Goal: Information Seeking & Learning: Learn about a topic

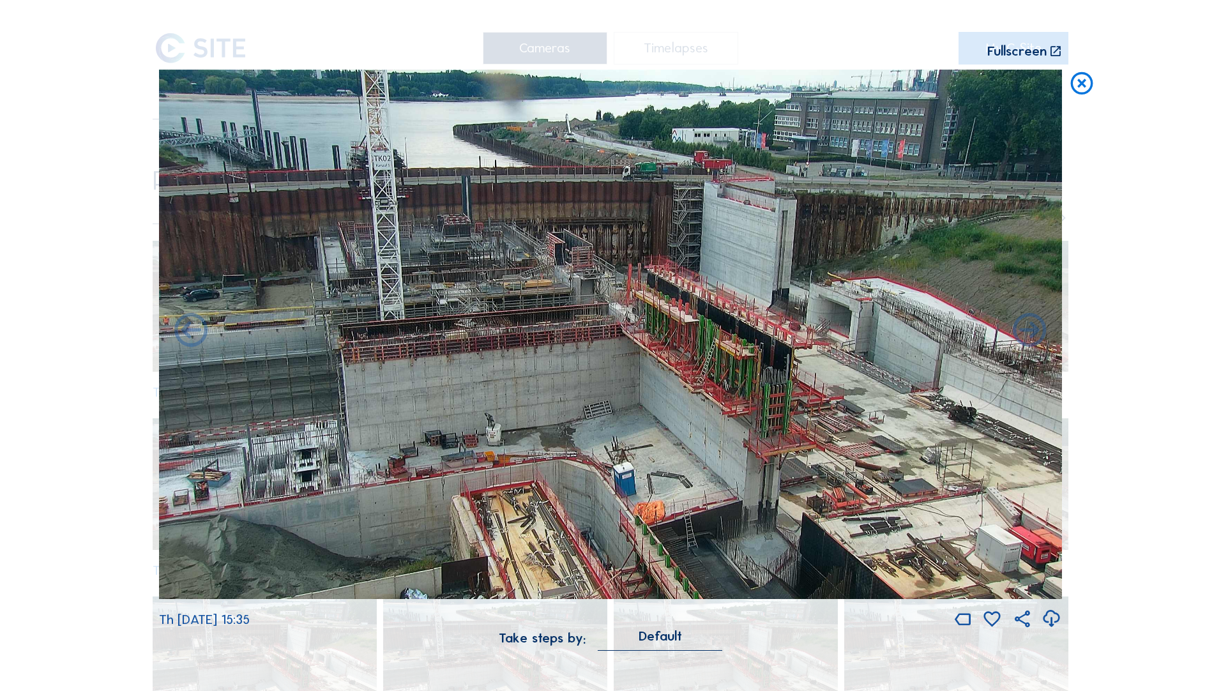
click at [812, 84] on icon at bounding box center [1082, 84] width 27 height 28
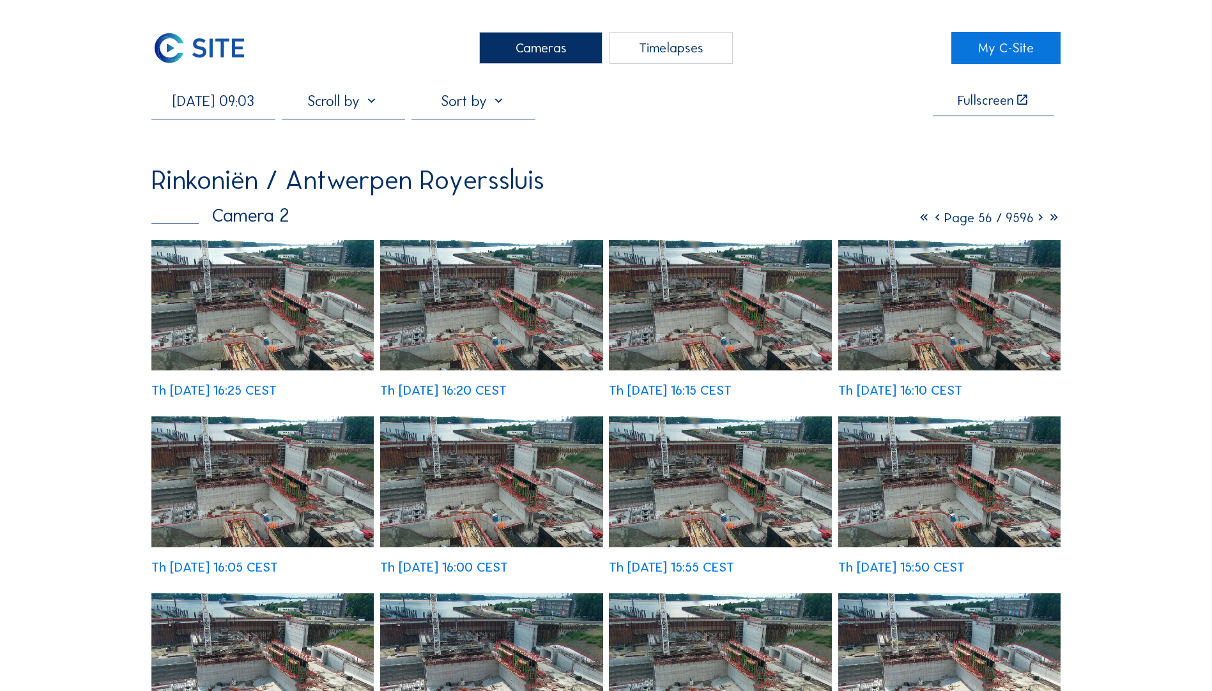
click at [212, 49] on img at bounding box center [198, 48] width 95 height 32
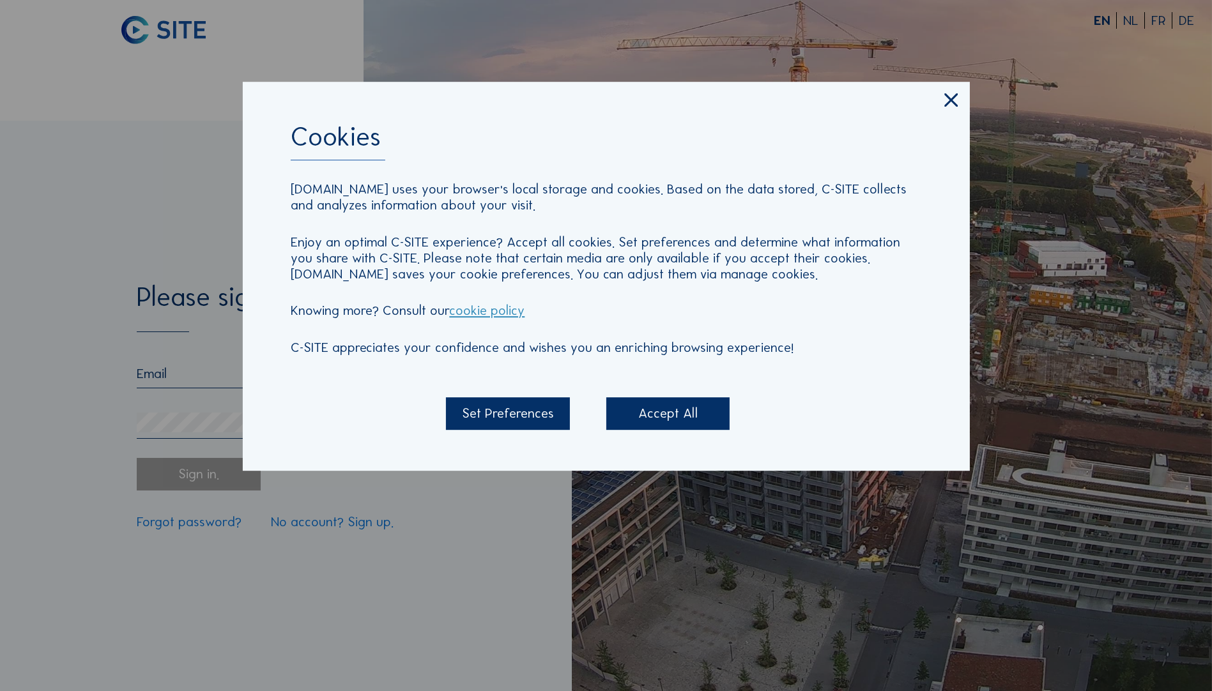
type input "[EMAIL_ADDRESS][DOMAIN_NAME]"
click at [812, 102] on icon at bounding box center [951, 100] width 22 height 23
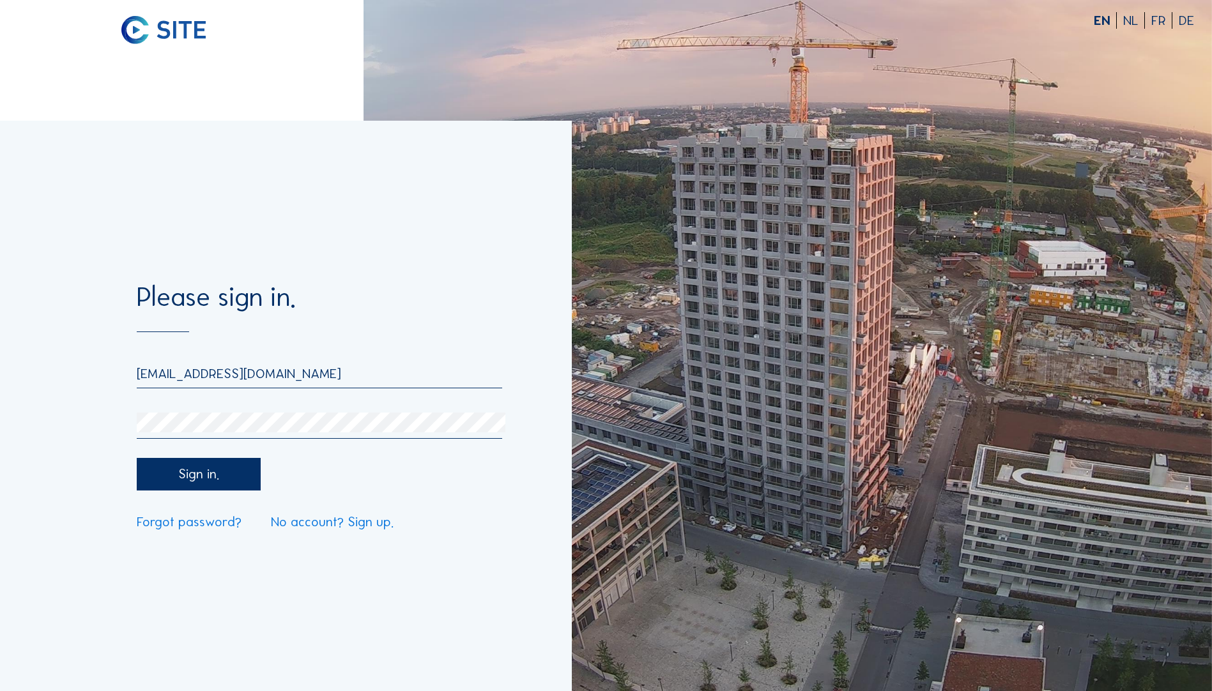
click at [232, 384] on div "Sign in." at bounding box center [198, 474] width 123 height 33
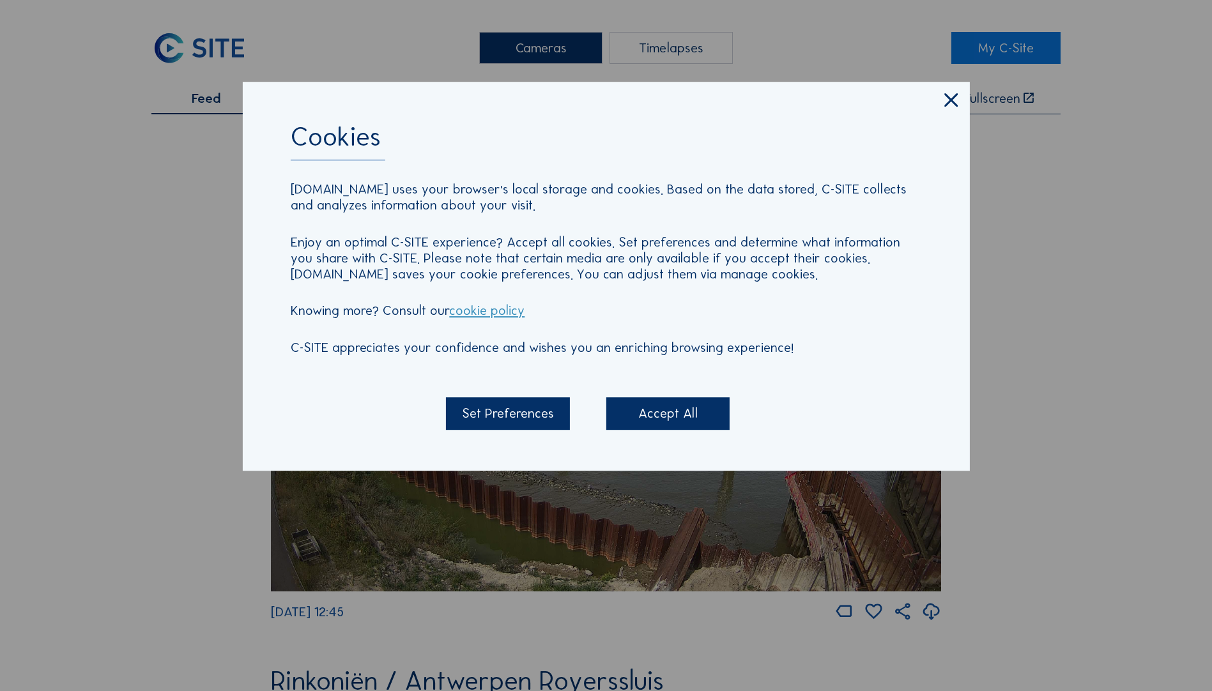
click at [812, 96] on icon at bounding box center [951, 100] width 22 height 23
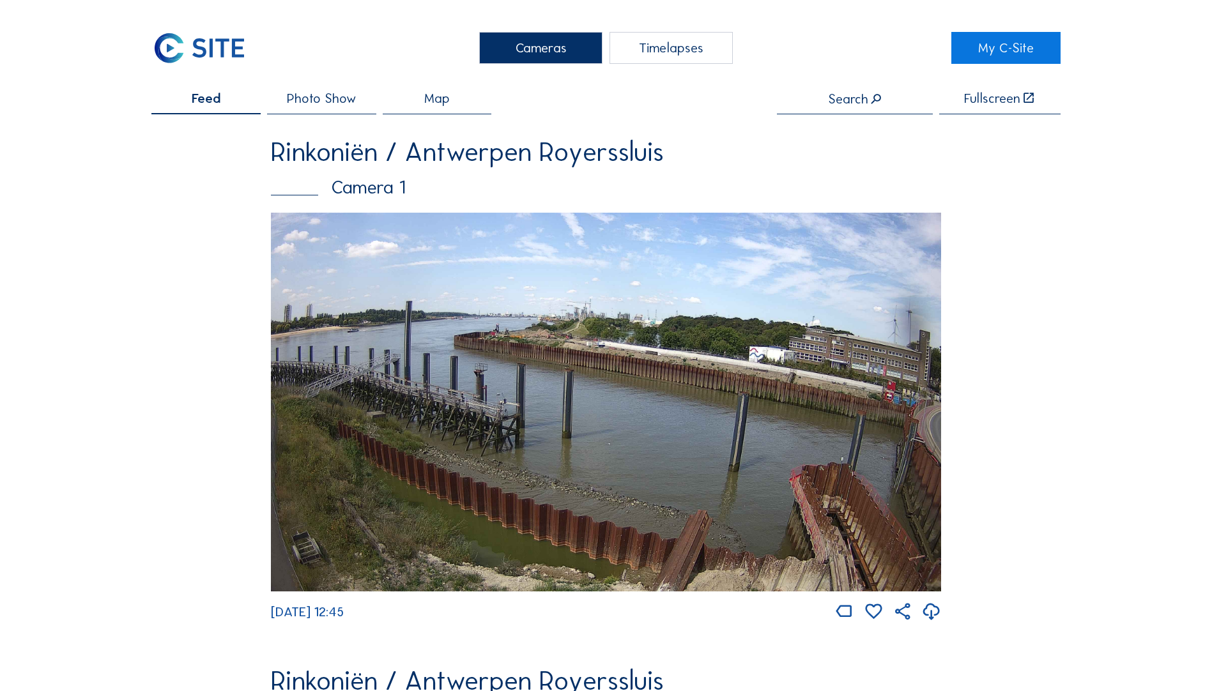
click at [646, 384] on img at bounding box center [606, 402] width 670 height 379
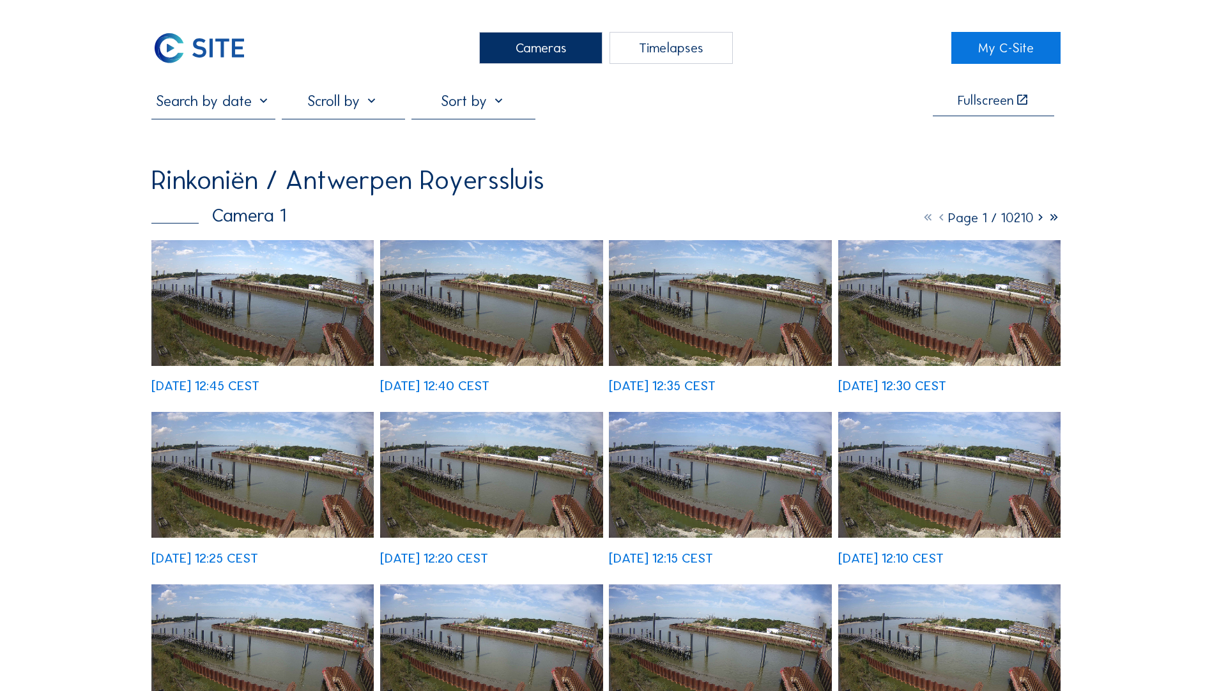
click at [524, 305] on img at bounding box center [491, 303] width 222 height 126
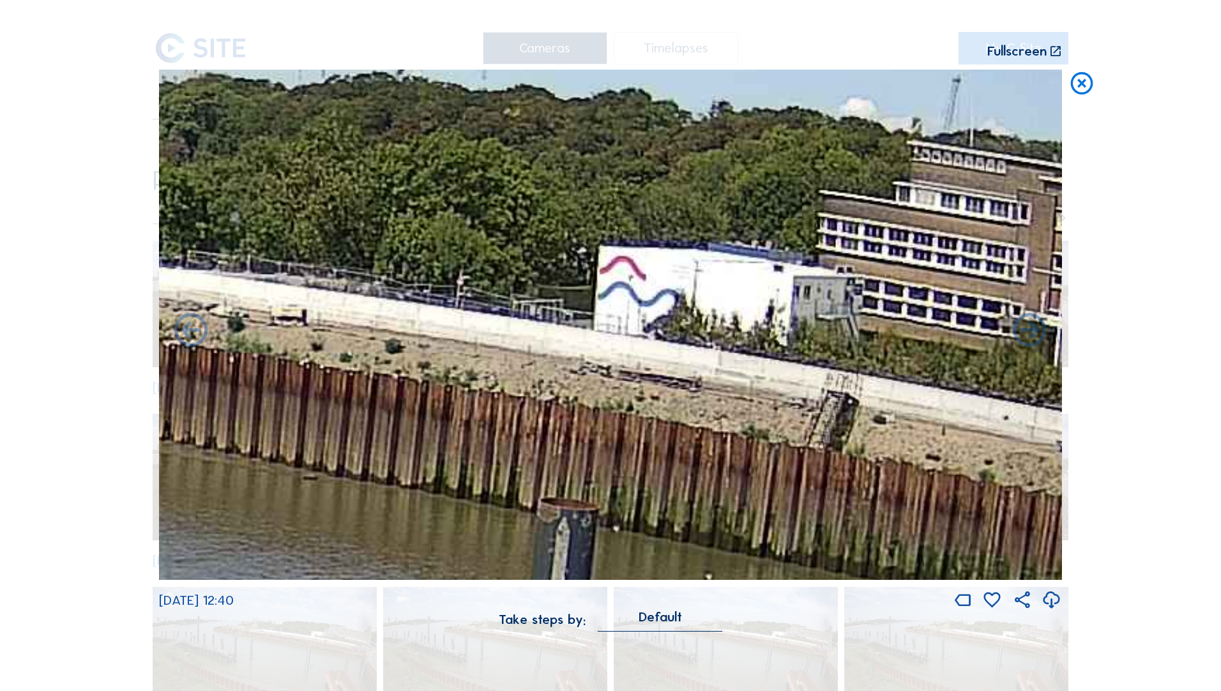
drag, startPoint x: 491, startPoint y: 247, endPoint x: 1373, endPoint y: 314, distance: 884.6
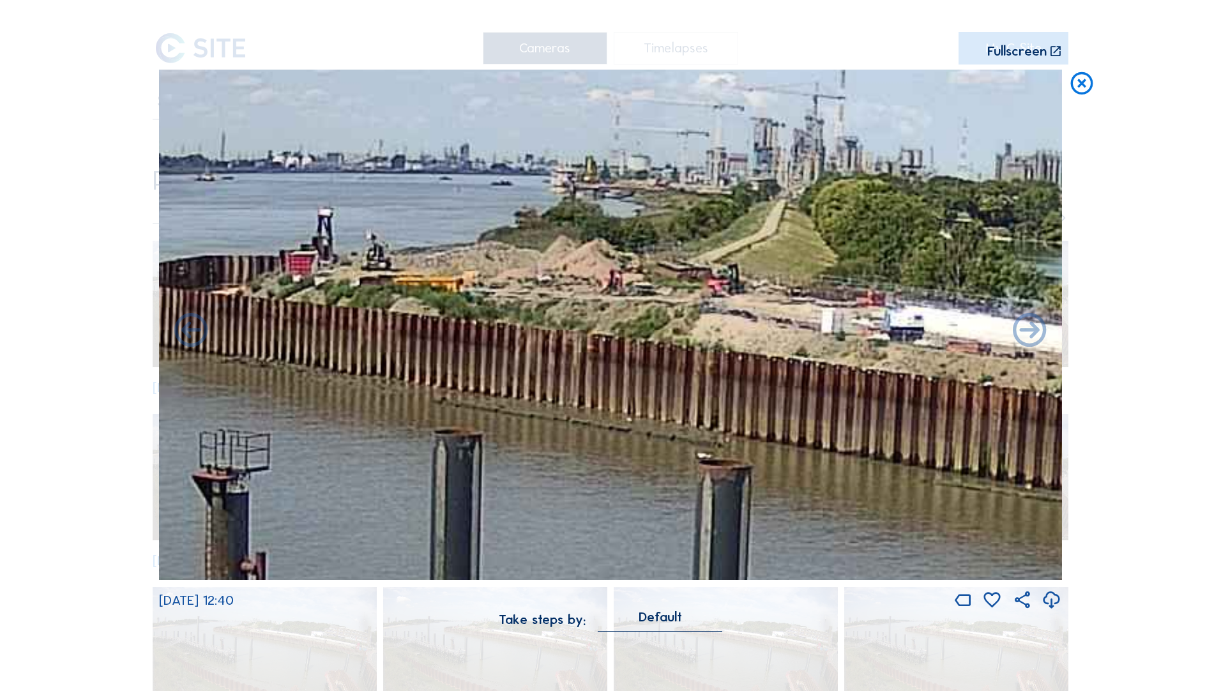
drag, startPoint x: 837, startPoint y: 322, endPoint x: 1076, endPoint y: 340, distance: 239.6
click at [812, 340] on div "Scroll to travel through time | Press 'Alt' Button + Scroll to Zoom | Click and…" at bounding box center [610, 345] width 1221 height 691
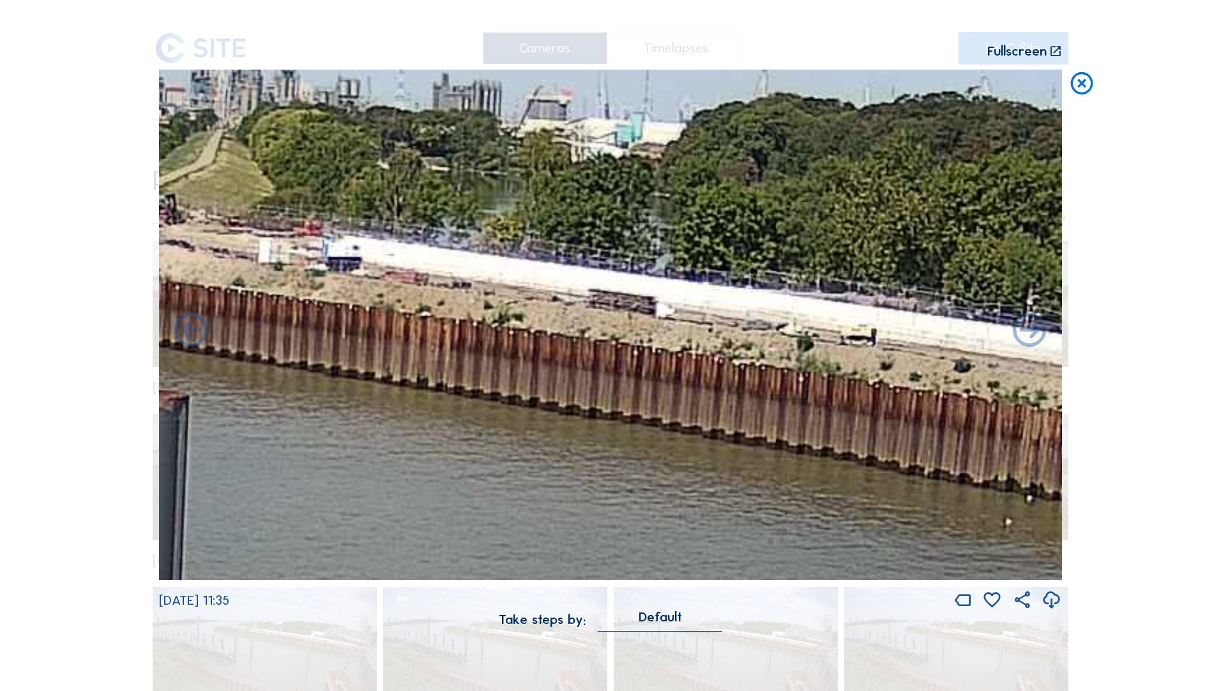
drag, startPoint x: 842, startPoint y: 371, endPoint x: 231, endPoint y: 298, distance: 615.7
click at [188, 292] on img at bounding box center [610, 325] width 903 height 511
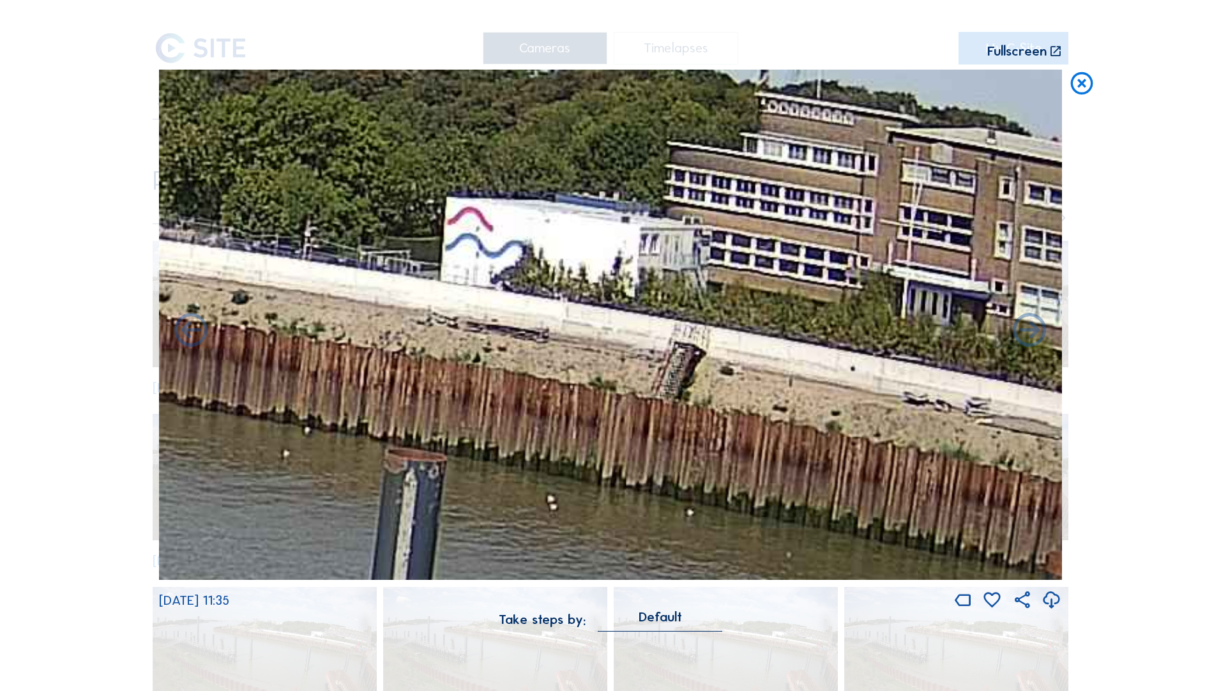
drag, startPoint x: 538, startPoint y: 352, endPoint x: 51, endPoint y: 293, distance: 490.3
click at [51, 293] on div "Scroll to travel through time | Press 'Alt' Button + Scroll to Zoom | Click and…" at bounding box center [610, 345] width 1221 height 691
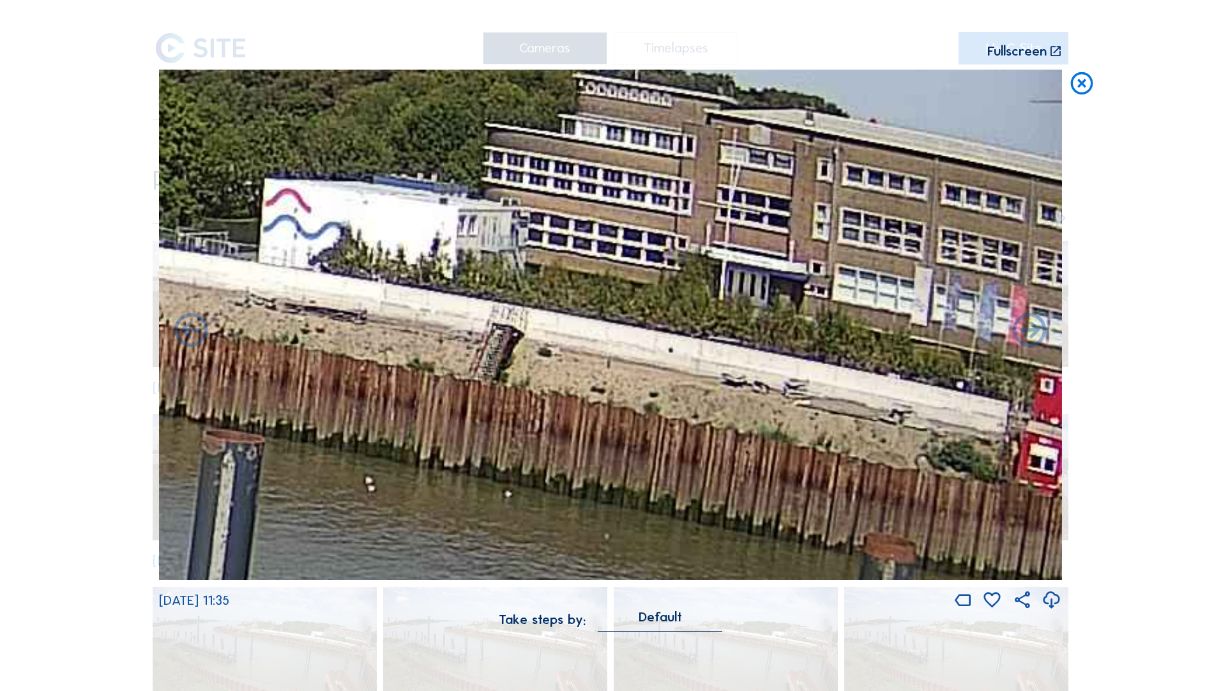
drag, startPoint x: 687, startPoint y: 399, endPoint x: 38, endPoint y: 314, distance: 654.5
click at [38, 314] on div "Scroll to travel through time | Press 'Alt' Button + Scroll to Zoom | Click and…" at bounding box center [610, 345] width 1221 height 691
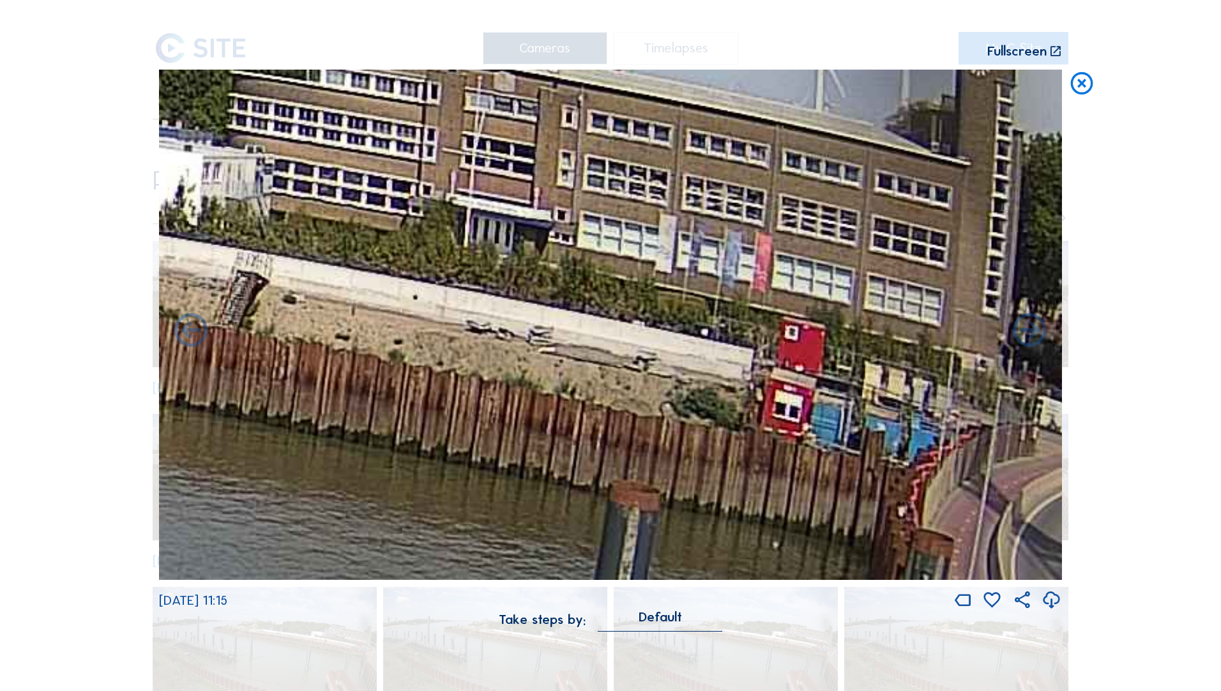
drag, startPoint x: 535, startPoint y: 354, endPoint x: 1077, endPoint y: 389, distance: 542.7
click at [812, 384] on div "Scroll to travel through time | Press 'Alt' Button + Scroll to Zoom | Click and…" at bounding box center [610, 345] width 1221 height 691
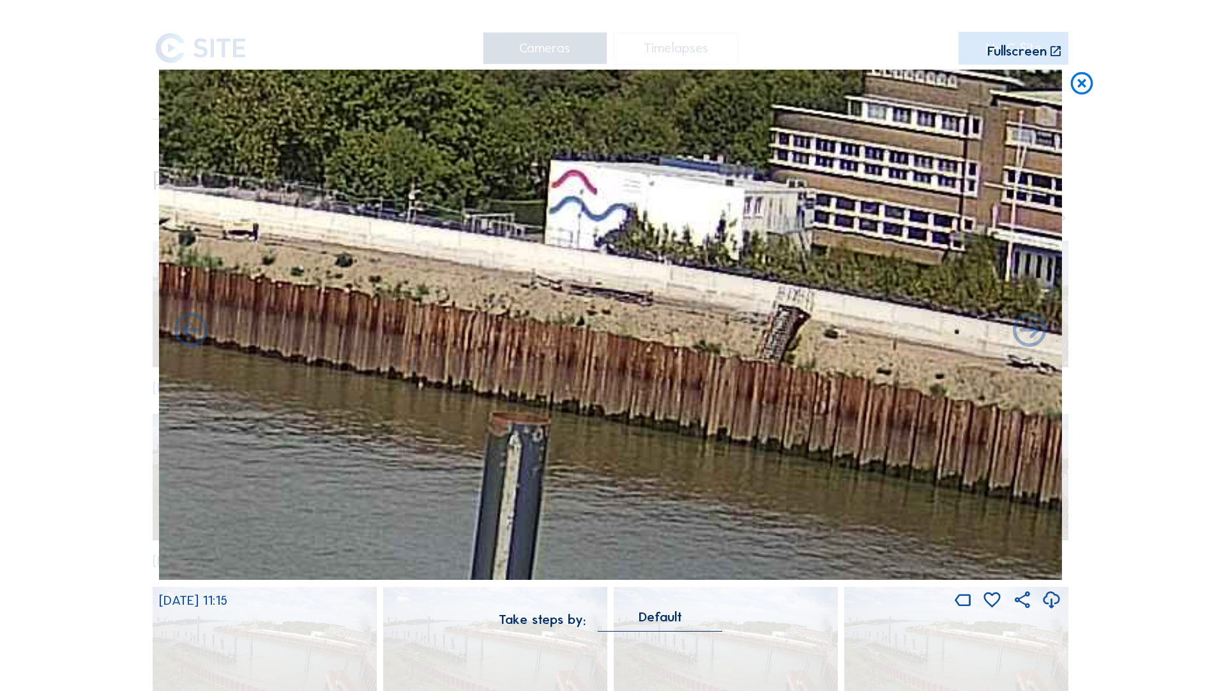
drag, startPoint x: 596, startPoint y: 336, endPoint x: 1046, endPoint y: 405, distance: 454.9
click at [812, 384] on img at bounding box center [610, 325] width 903 height 511
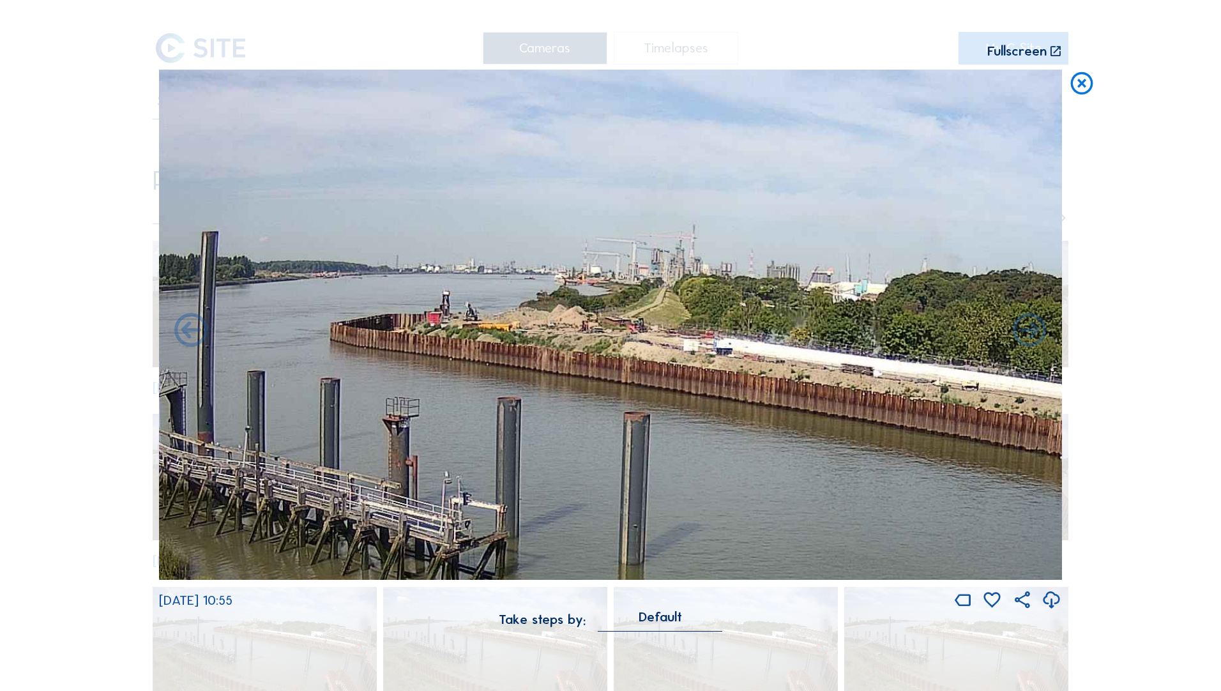
drag, startPoint x: 292, startPoint y: 326, endPoint x: 742, endPoint y: 404, distance: 456.3
click at [742, 384] on img at bounding box center [610, 325] width 903 height 511
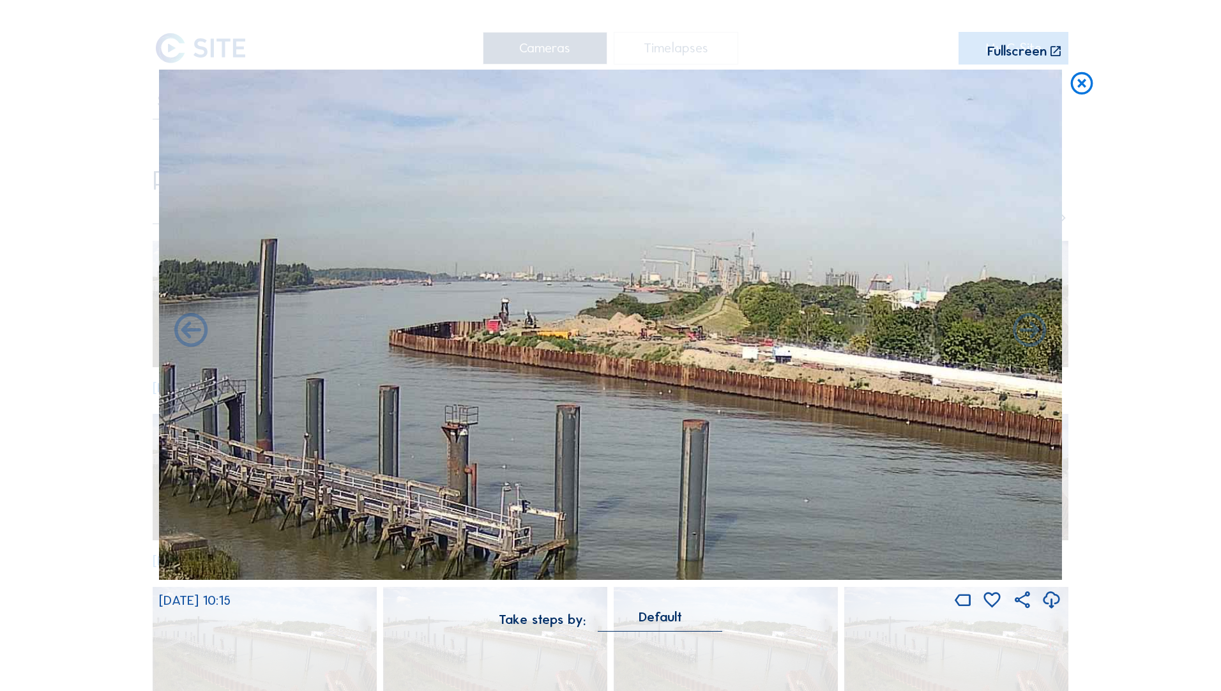
click at [812, 88] on icon at bounding box center [1082, 84] width 27 height 28
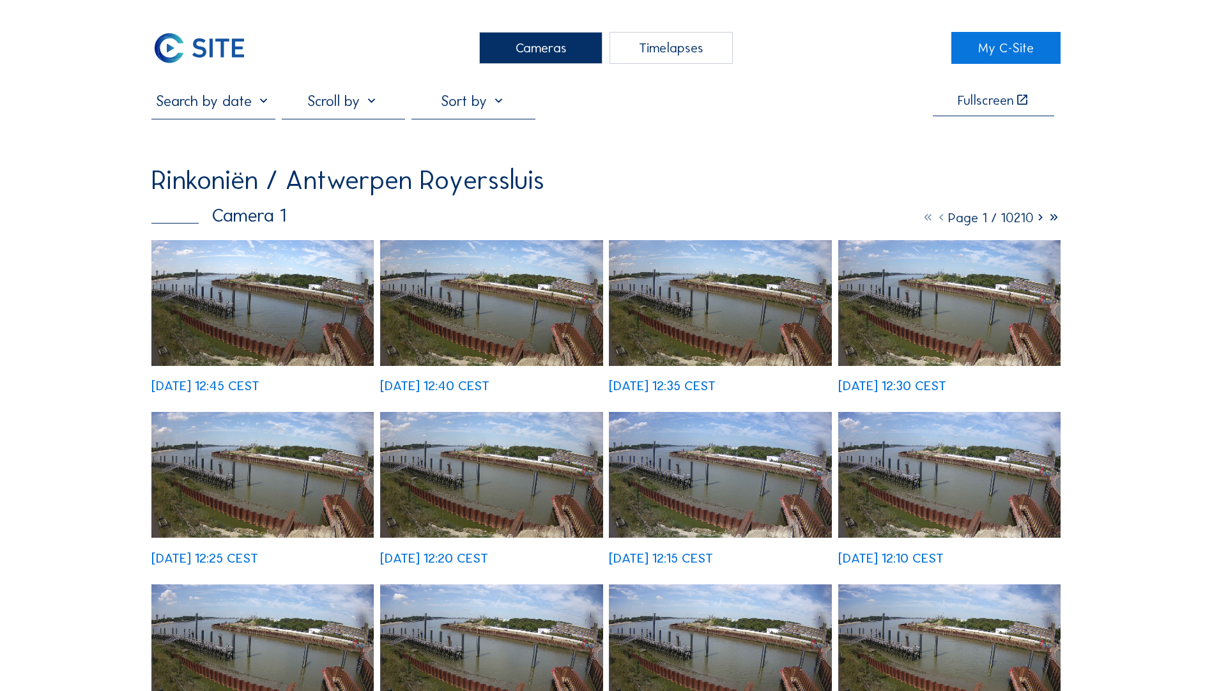
click at [206, 43] on img at bounding box center [198, 48] width 95 height 32
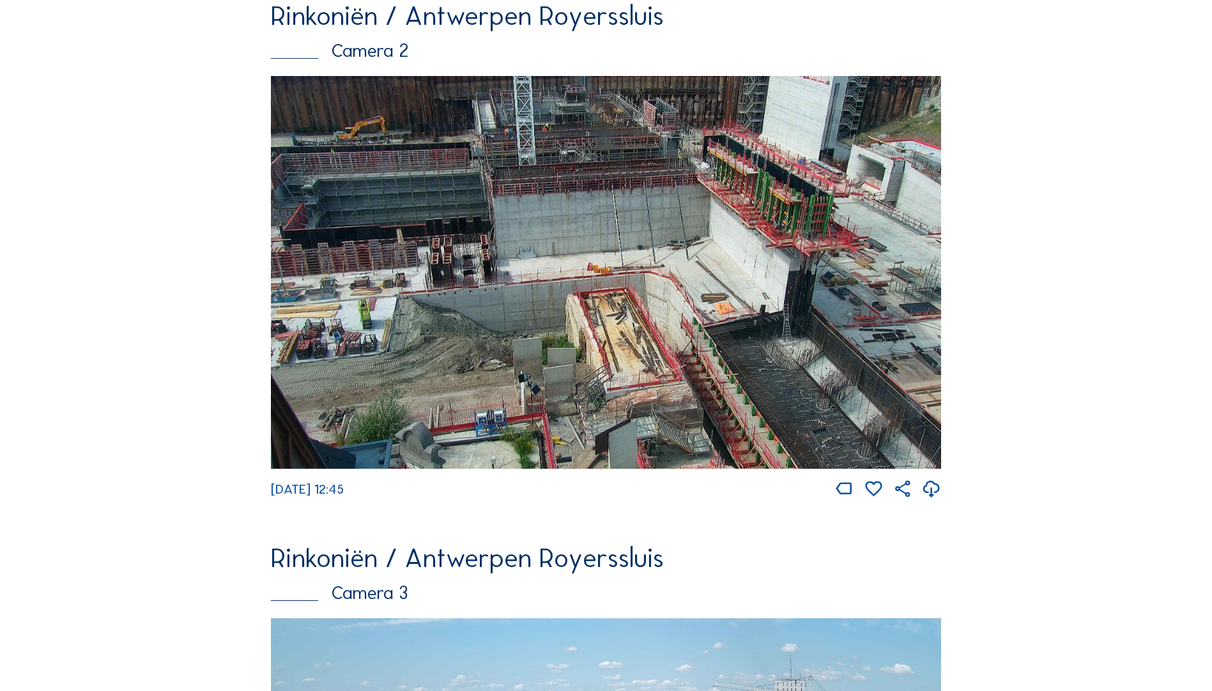
scroll to position [703, 0]
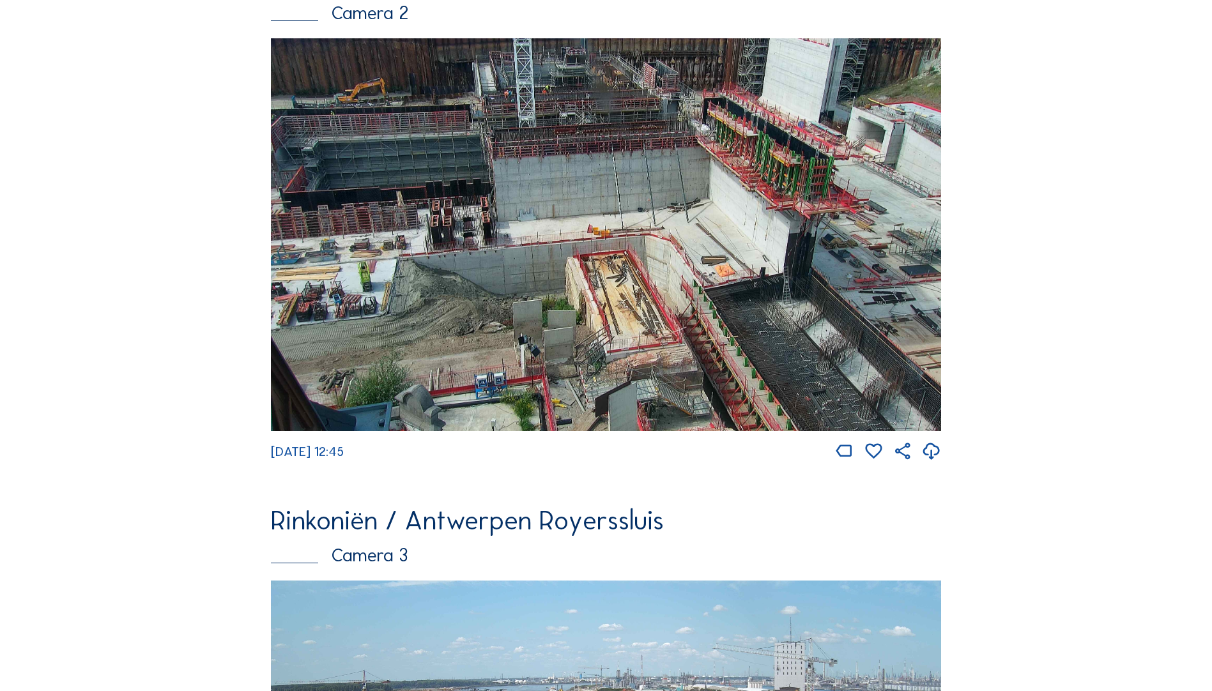
click at [522, 301] on img at bounding box center [606, 234] width 670 height 393
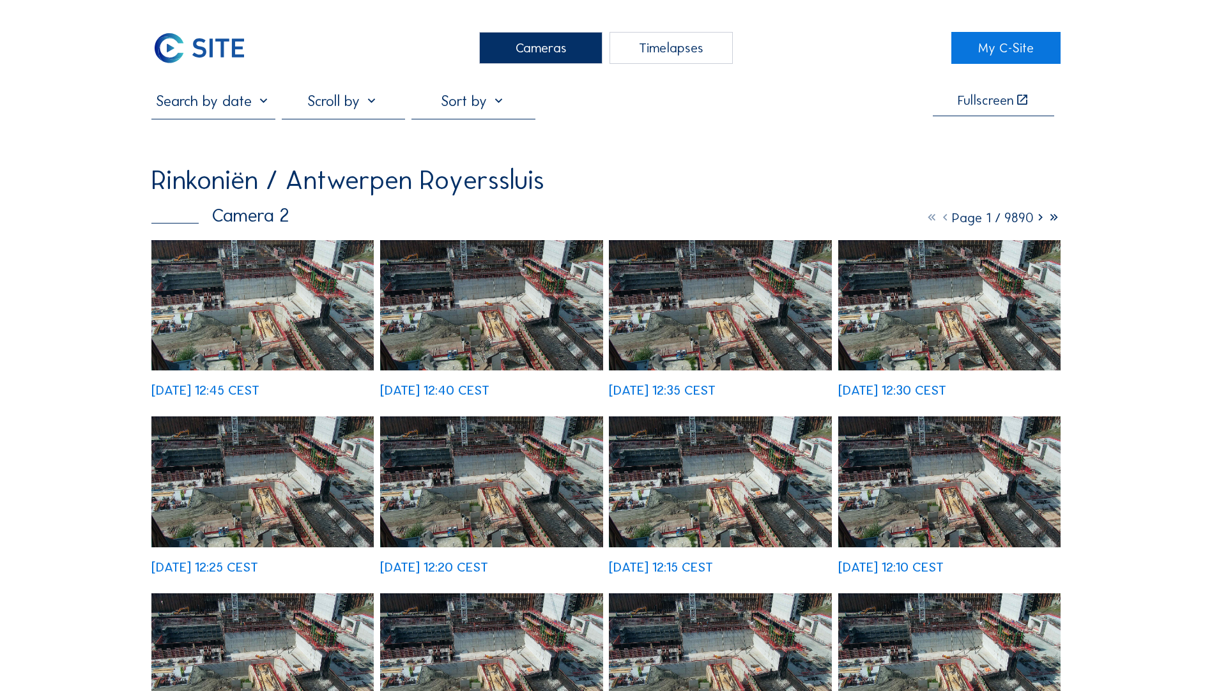
click at [500, 304] on img at bounding box center [491, 305] width 222 height 130
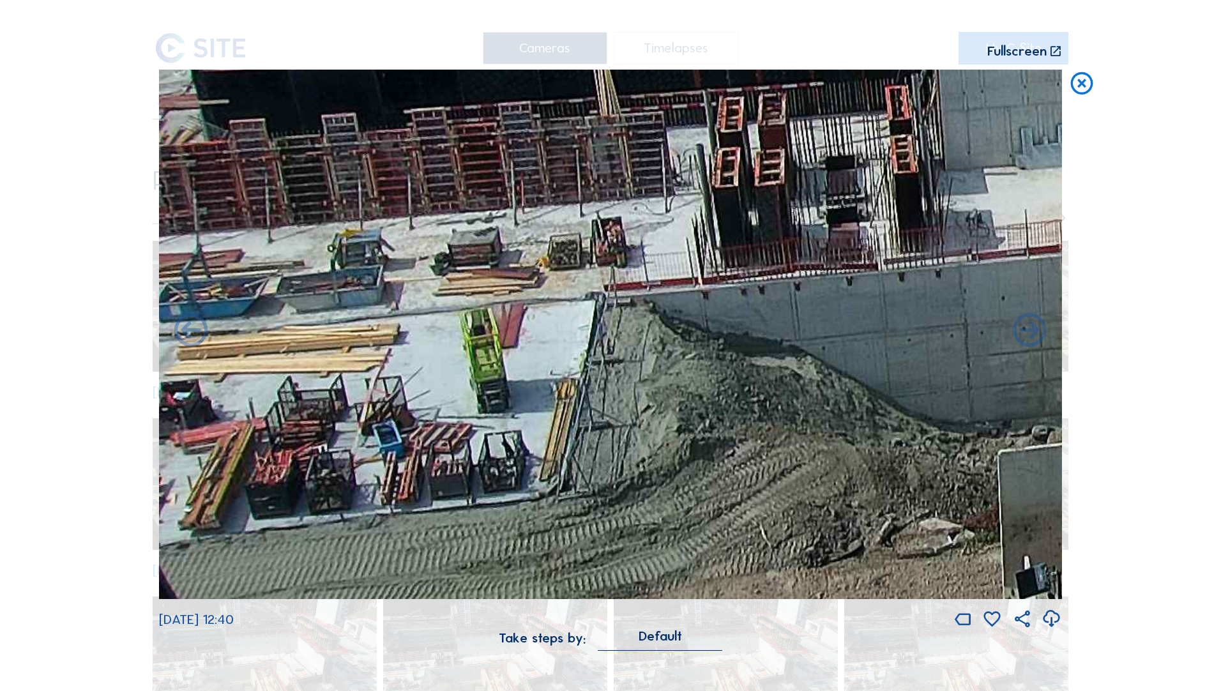
drag, startPoint x: 395, startPoint y: 422, endPoint x: 899, endPoint y: 429, distance: 504.0
click at [812, 384] on img at bounding box center [610, 335] width 903 height 530
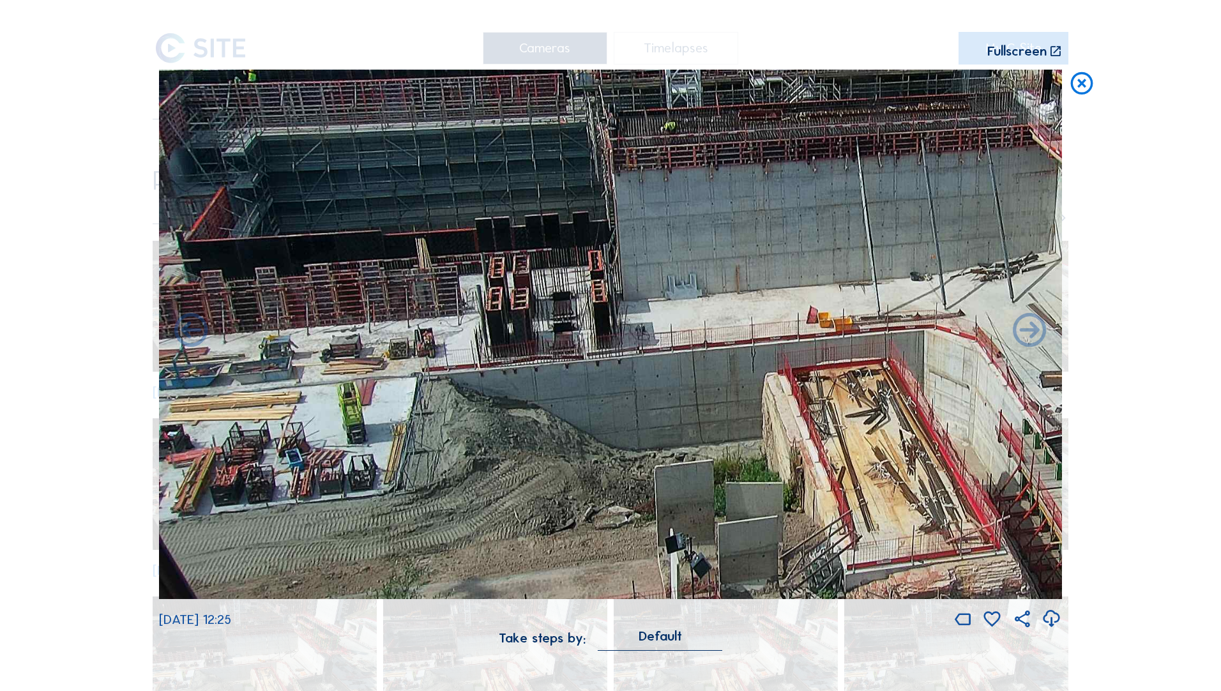
drag, startPoint x: 394, startPoint y: 331, endPoint x: 915, endPoint y: 358, distance: 521.9
click at [812, 358] on img at bounding box center [610, 335] width 903 height 530
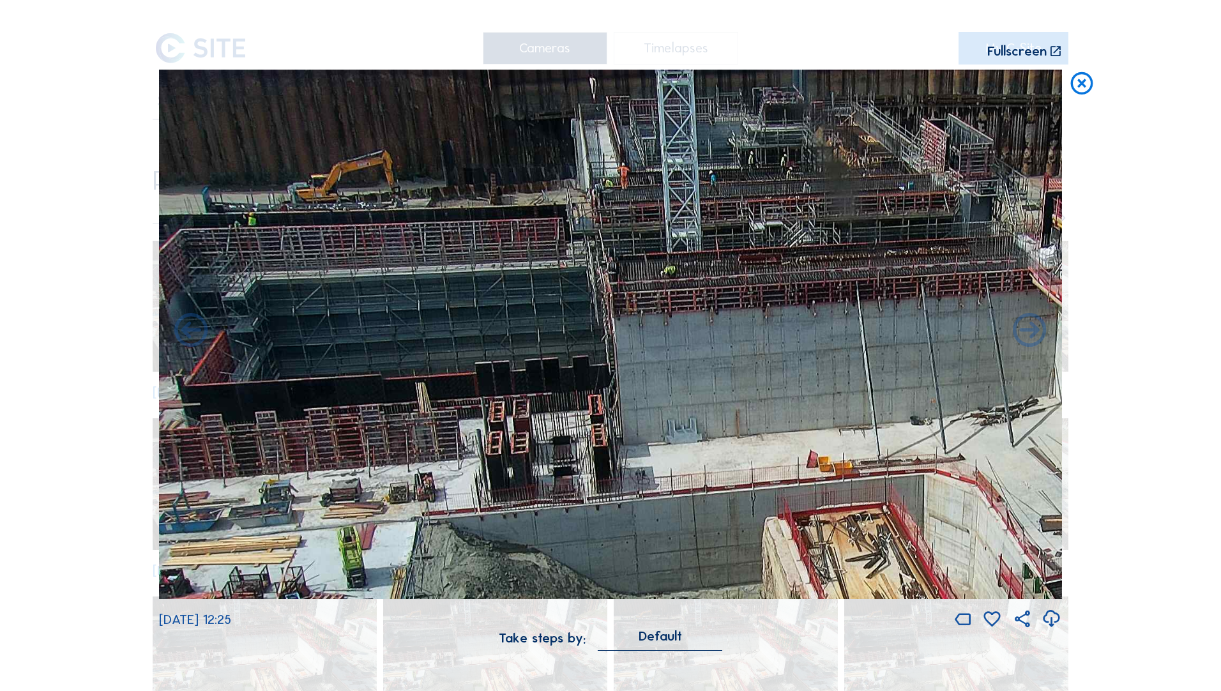
drag, startPoint x: 526, startPoint y: 324, endPoint x: 632, endPoint y: 554, distance: 254.1
click at [632, 384] on img at bounding box center [610, 335] width 903 height 530
click at [812, 84] on icon at bounding box center [1082, 84] width 27 height 28
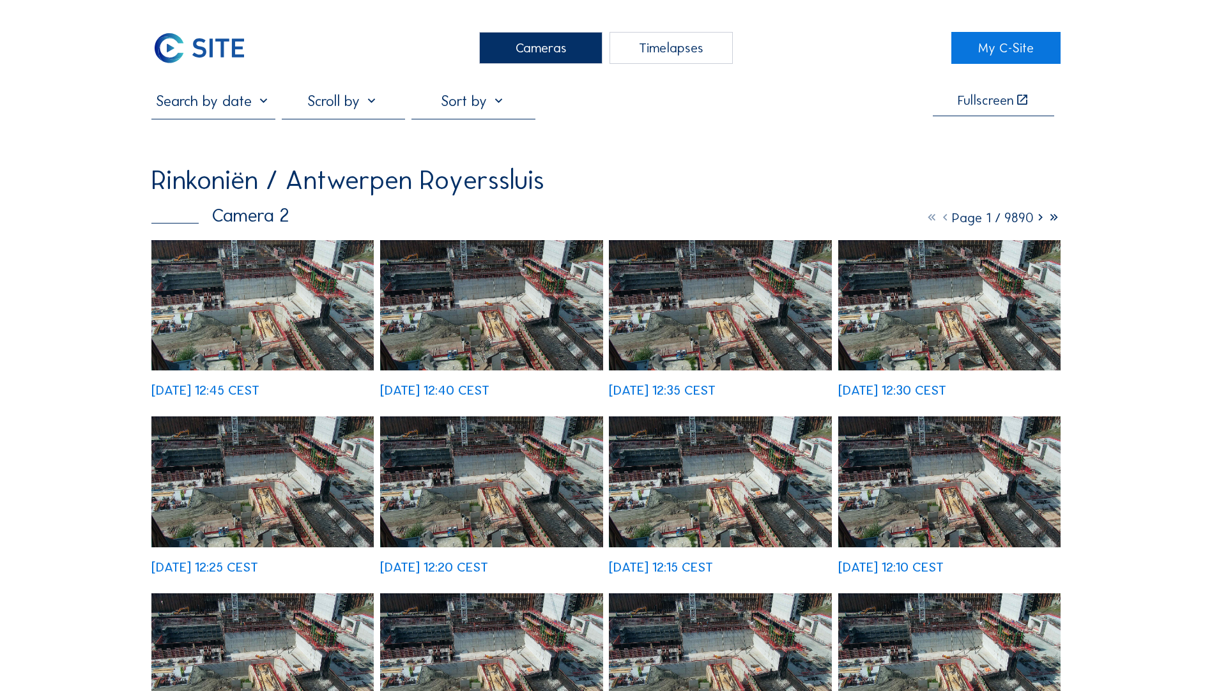
click at [218, 47] on img at bounding box center [198, 48] width 95 height 32
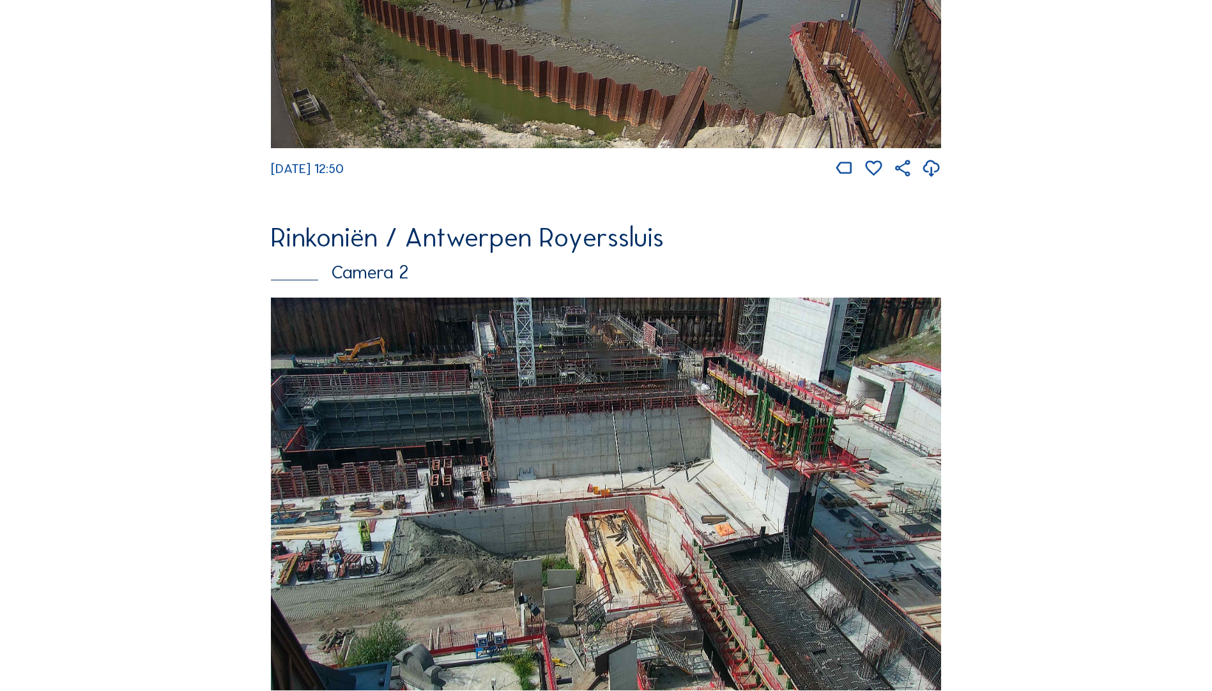
scroll to position [639, 0]
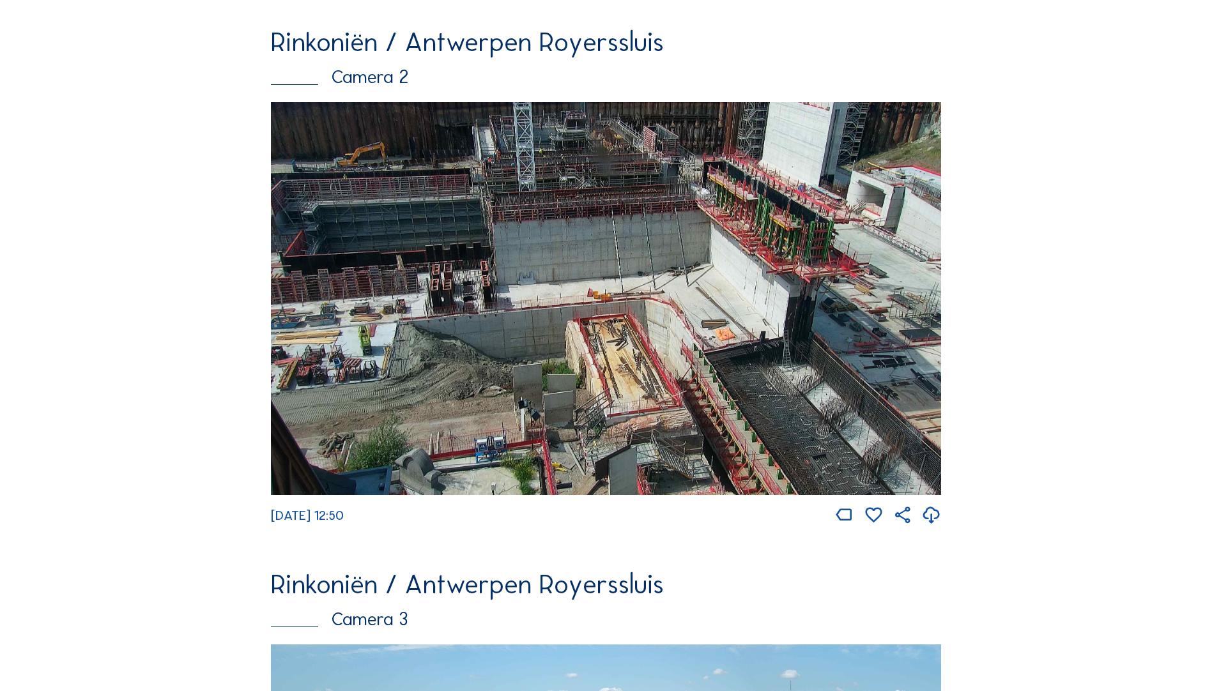
click at [461, 296] on img at bounding box center [606, 298] width 670 height 393
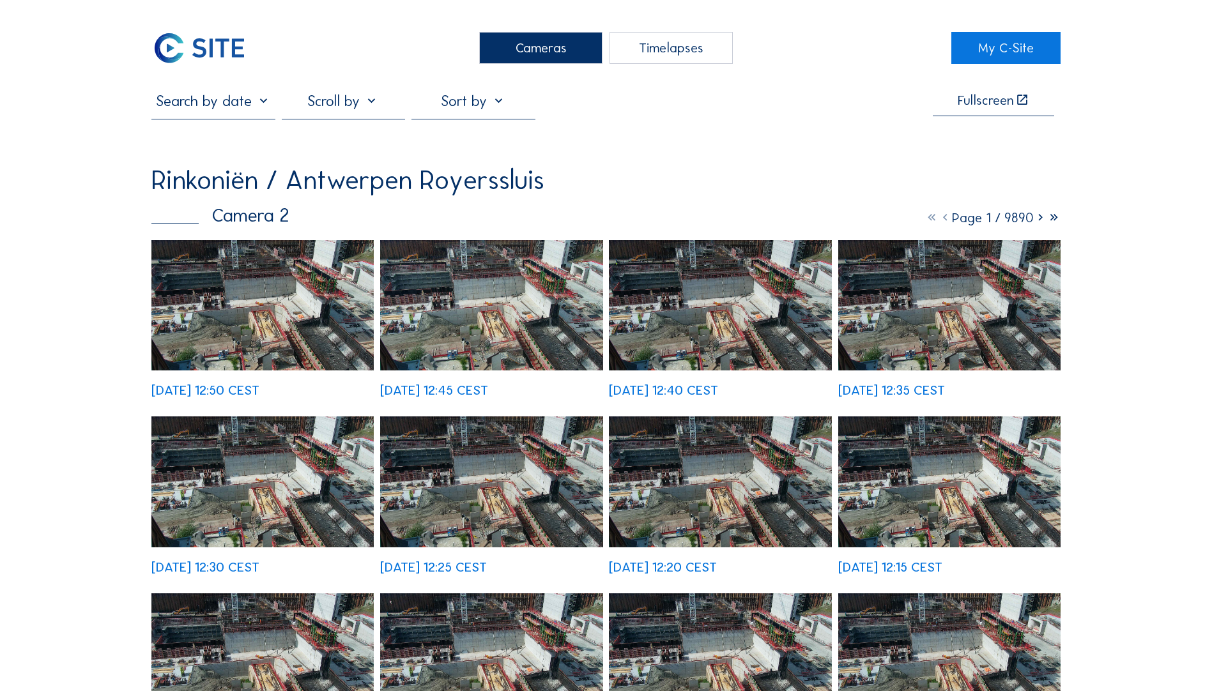
click at [515, 280] on img at bounding box center [491, 305] width 222 height 130
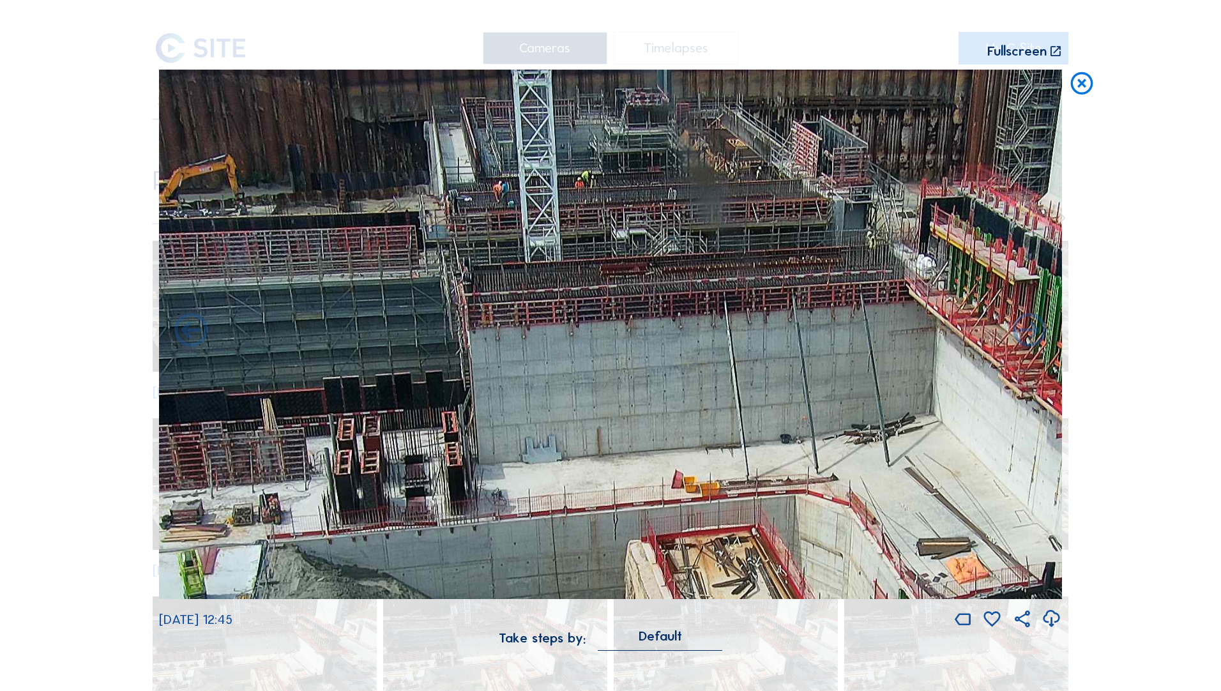
drag, startPoint x: 453, startPoint y: 143, endPoint x: 466, endPoint y: 363, distance: 220.1
click at [466, 363] on img at bounding box center [610, 335] width 903 height 530
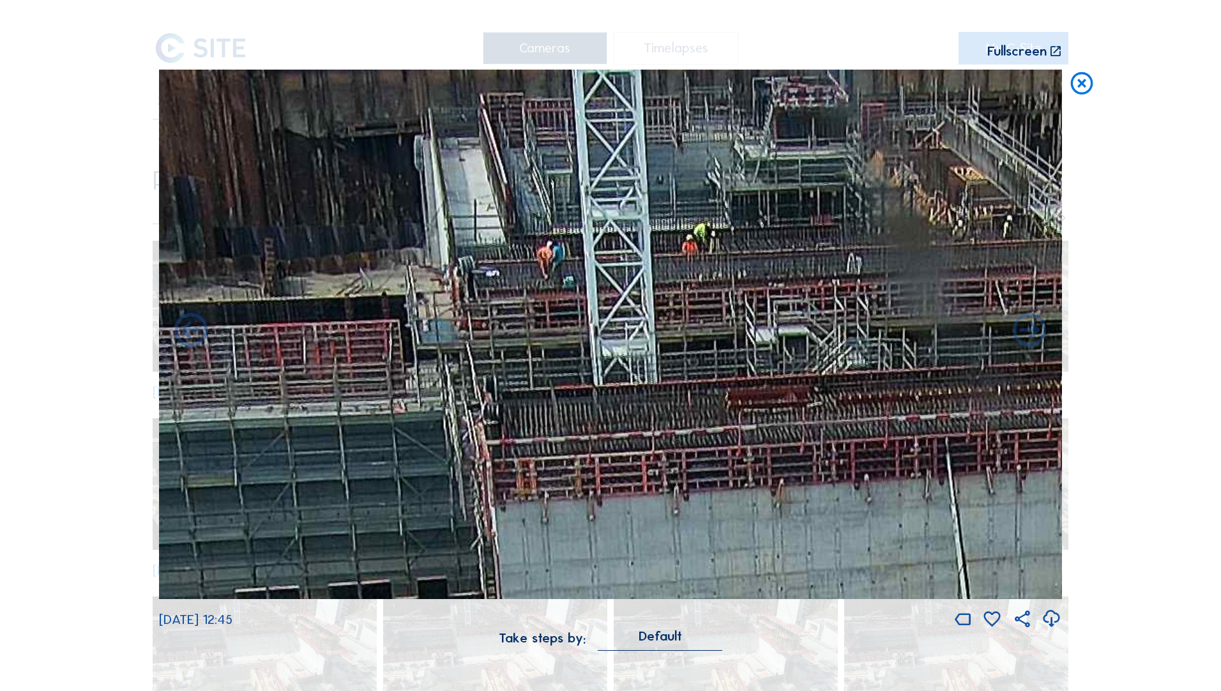
drag, startPoint x: 549, startPoint y: 310, endPoint x: 517, endPoint y: 395, distance: 90.2
click at [517, 384] on img at bounding box center [610, 335] width 903 height 530
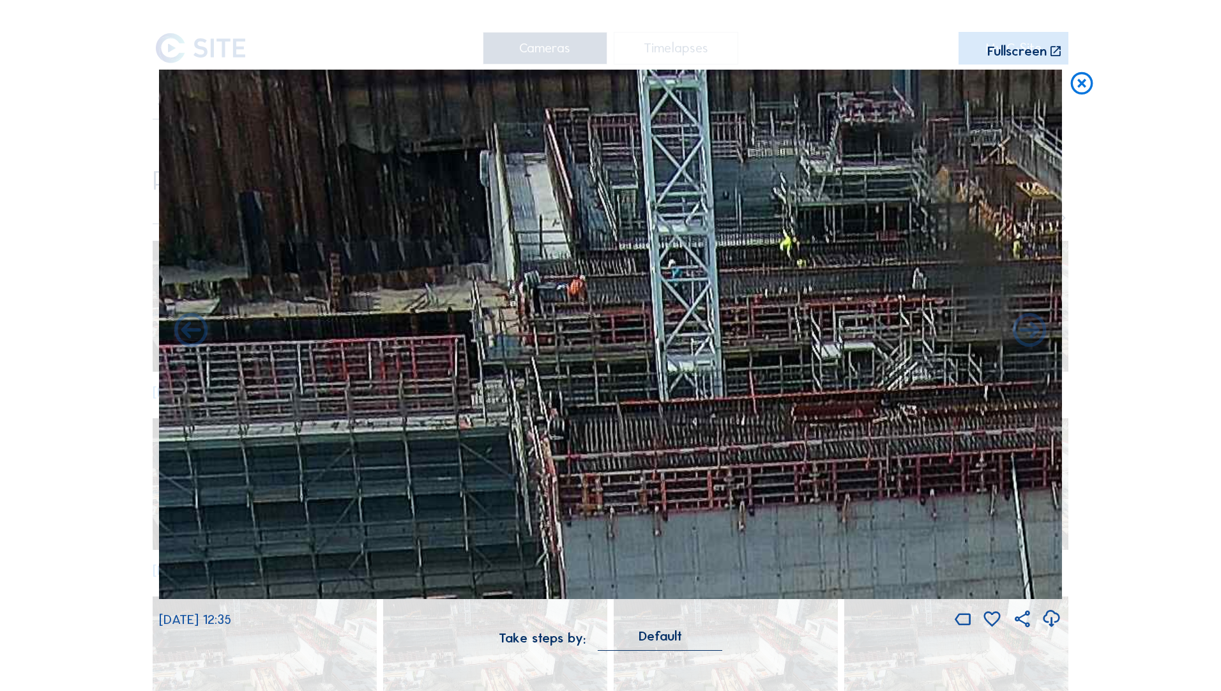
drag, startPoint x: 283, startPoint y: 375, endPoint x: 376, endPoint y: 381, distance: 93.4
click at [377, 382] on img at bounding box center [610, 335] width 903 height 530
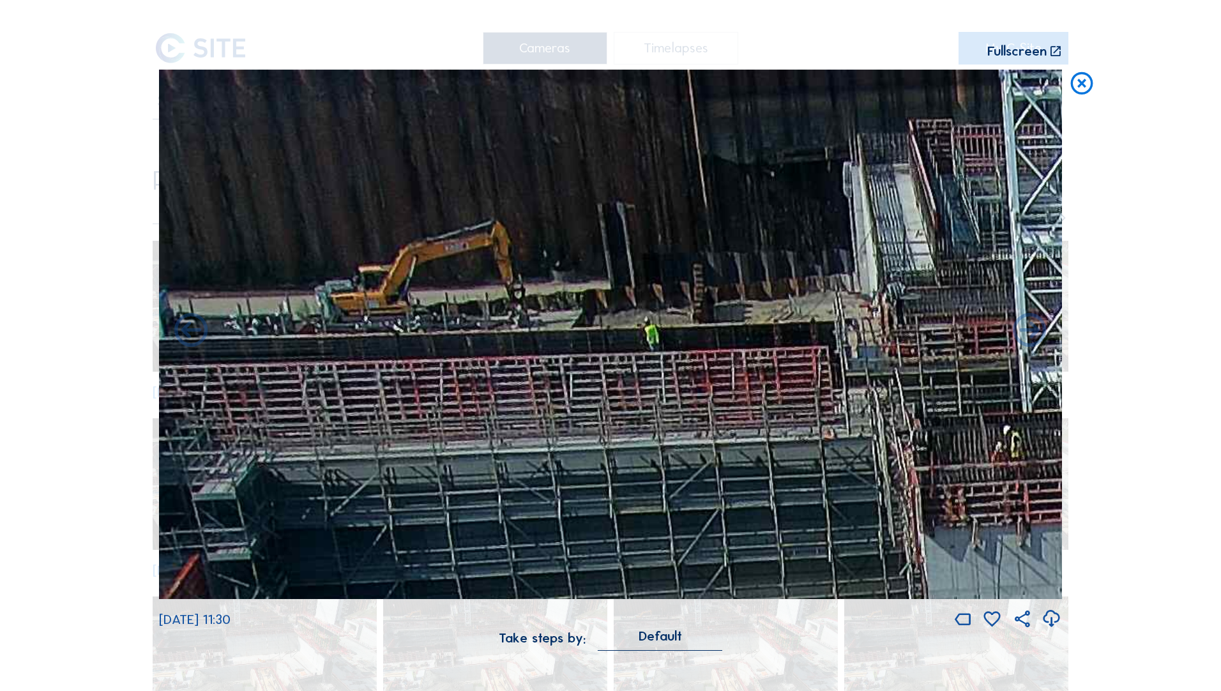
drag, startPoint x: 413, startPoint y: 305, endPoint x: 802, endPoint y: 484, distance: 427.5
click at [802, 384] on img at bounding box center [610, 335] width 903 height 530
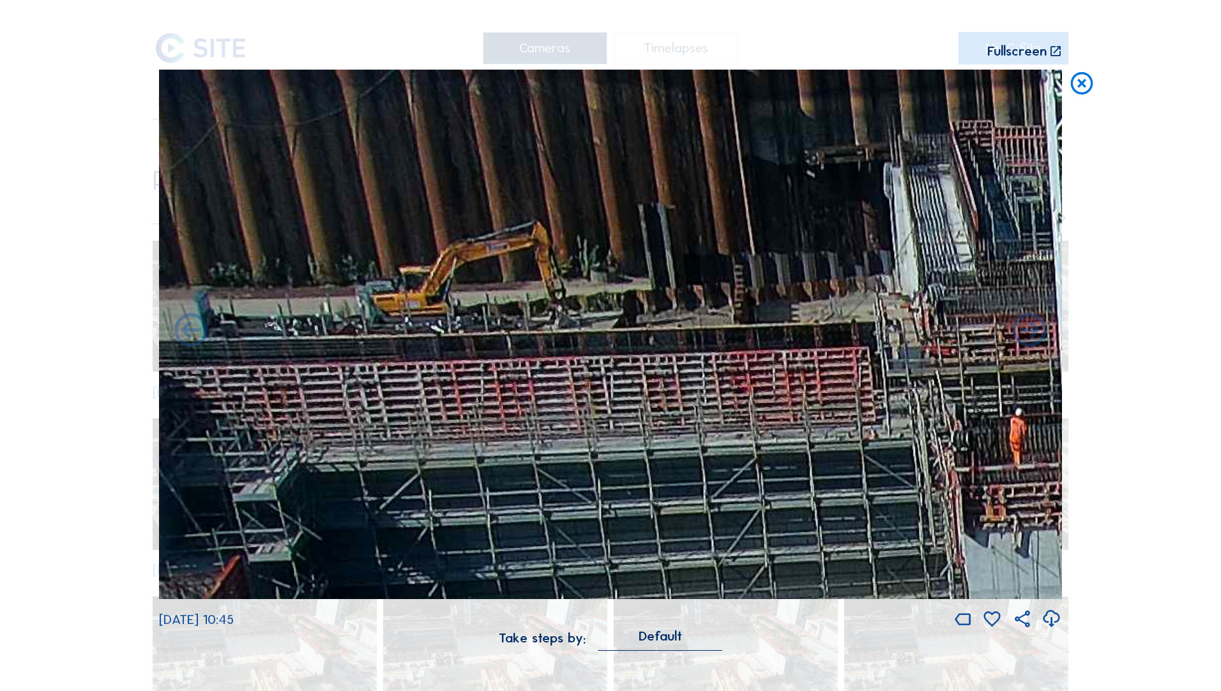
drag, startPoint x: 439, startPoint y: 294, endPoint x: 659, endPoint y: 431, distance: 258.8
click at [659, 384] on img at bounding box center [610, 335] width 903 height 530
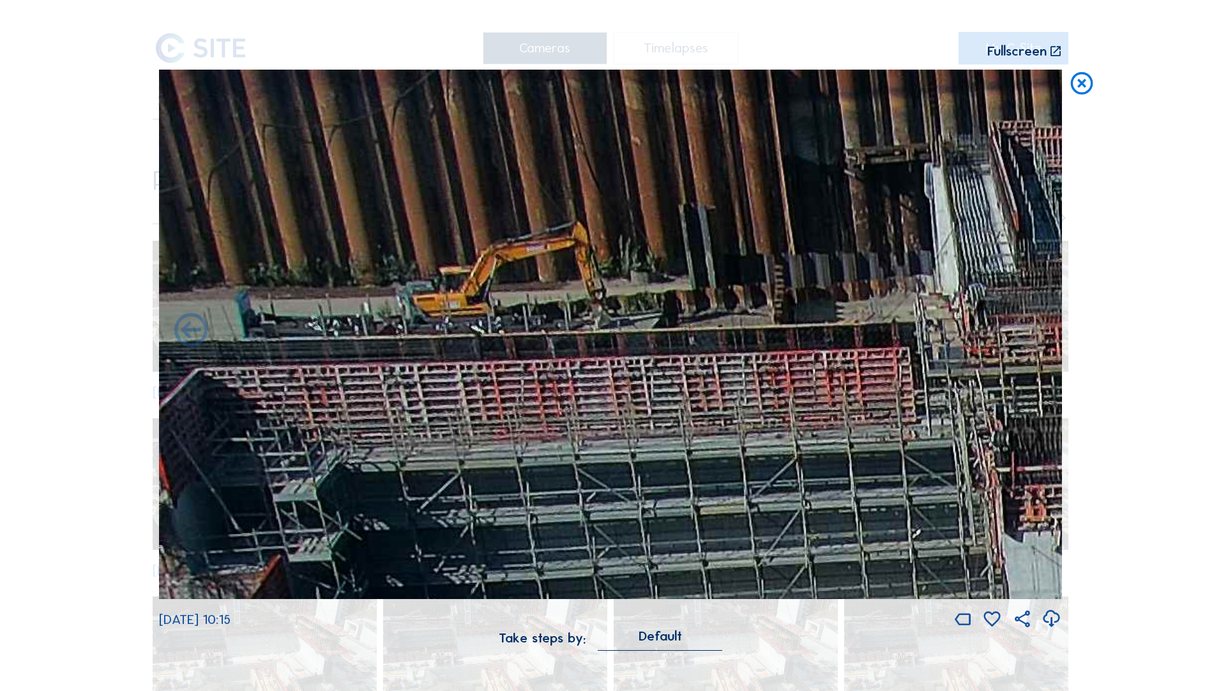
drag, startPoint x: 1082, startPoint y: 84, endPoint x: 1054, endPoint y: 116, distance: 42.5
click at [812, 84] on icon at bounding box center [1082, 84] width 27 height 28
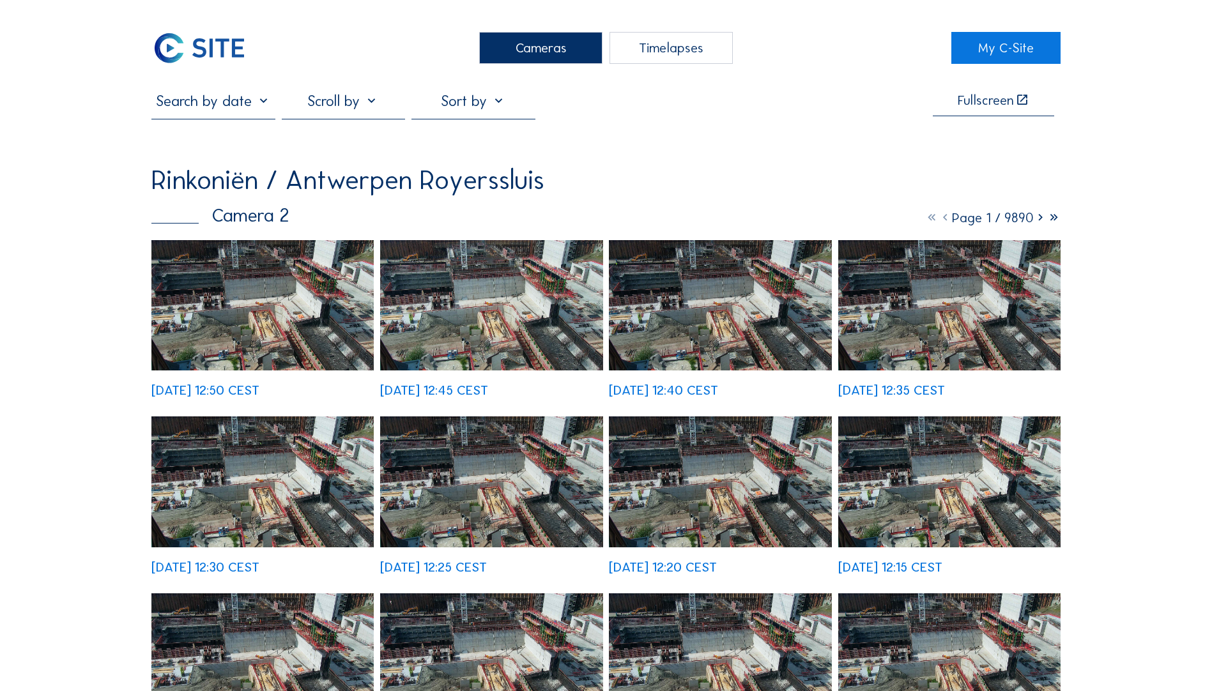
click at [222, 107] on input "text" at bounding box center [212, 101] width 123 height 18
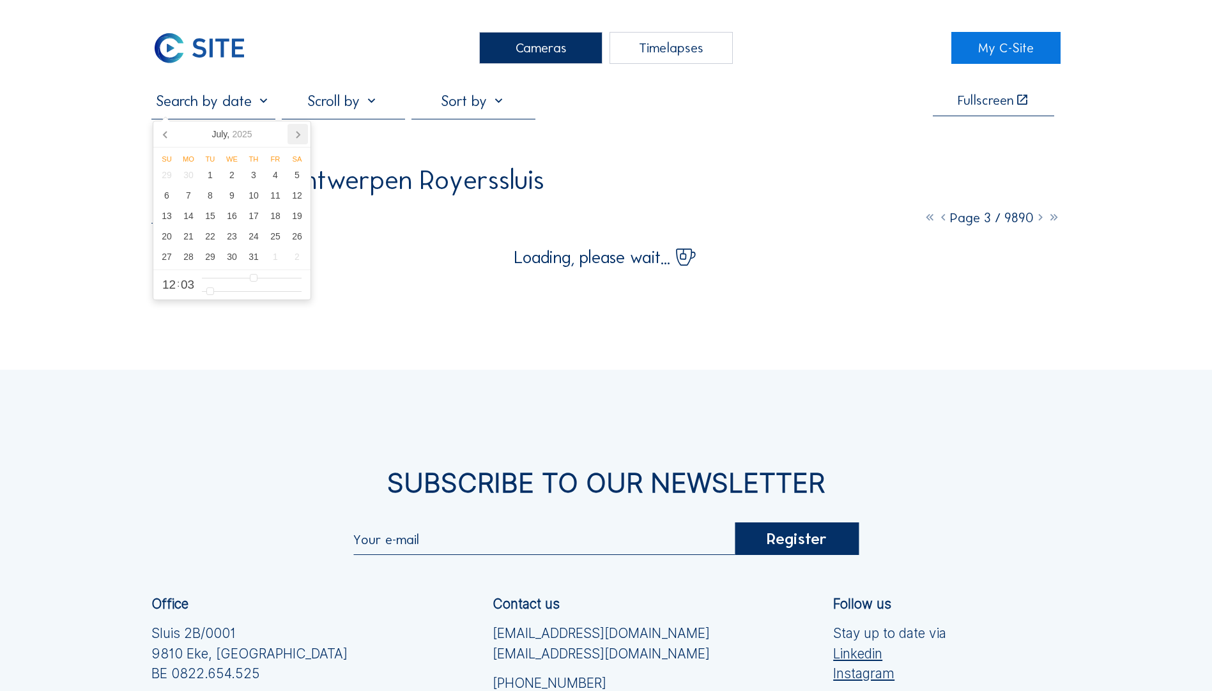
click at [302, 126] on icon at bounding box center [297, 134] width 20 height 20
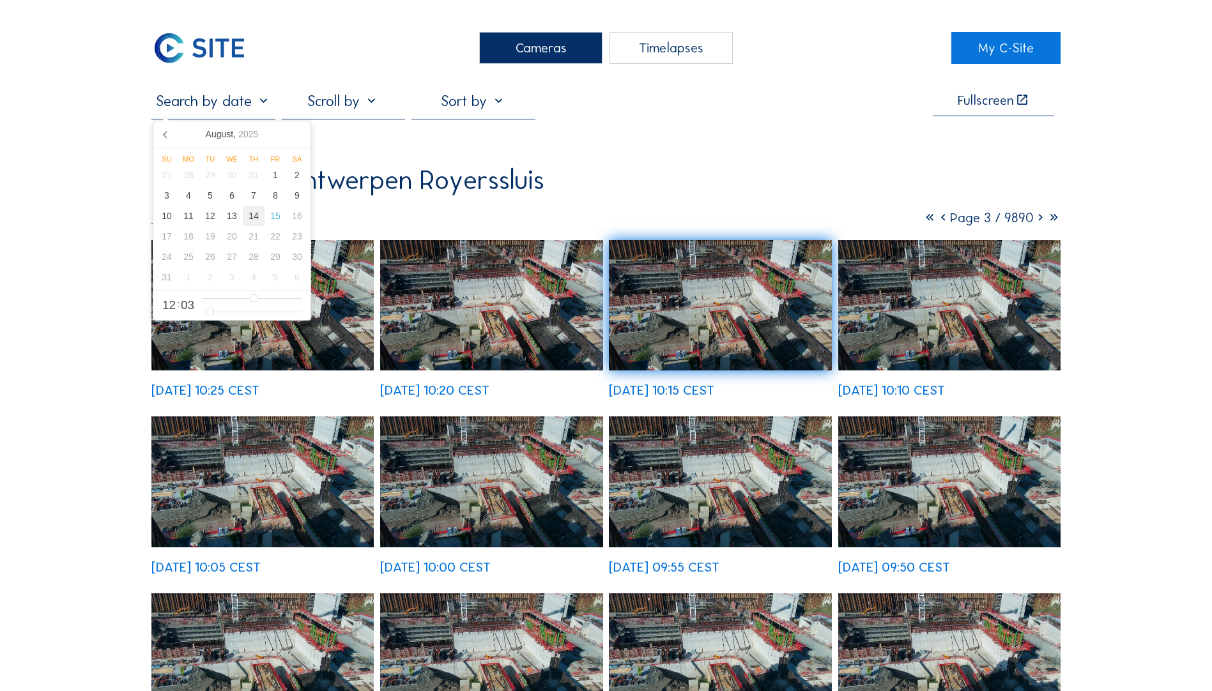
click at [248, 220] on div "14" at bounding box center [254, 216] width 22 height 20
type input "[DATE] 12:03"
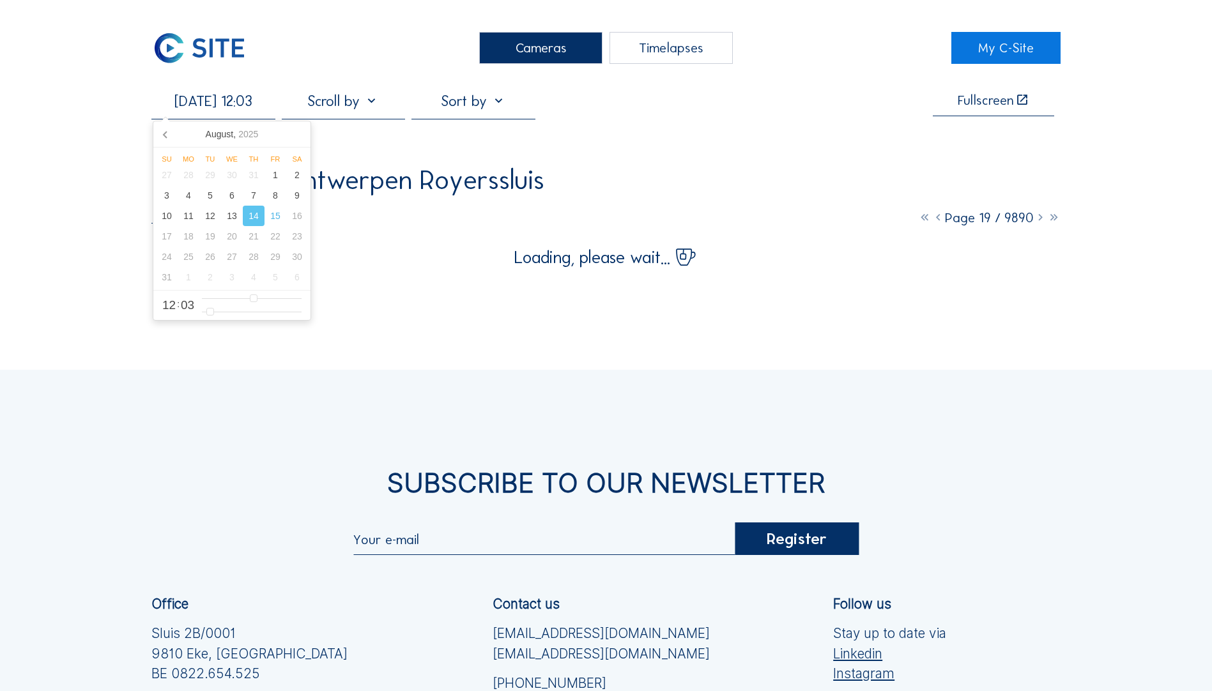
click at [812, 167] on div "Cameras Timelapses My C-Site [DATE] 12:03 Fullscreen Rinkoniën / Antwerpen Roye…" at bounding box center [606, 457] width 1212 height 915
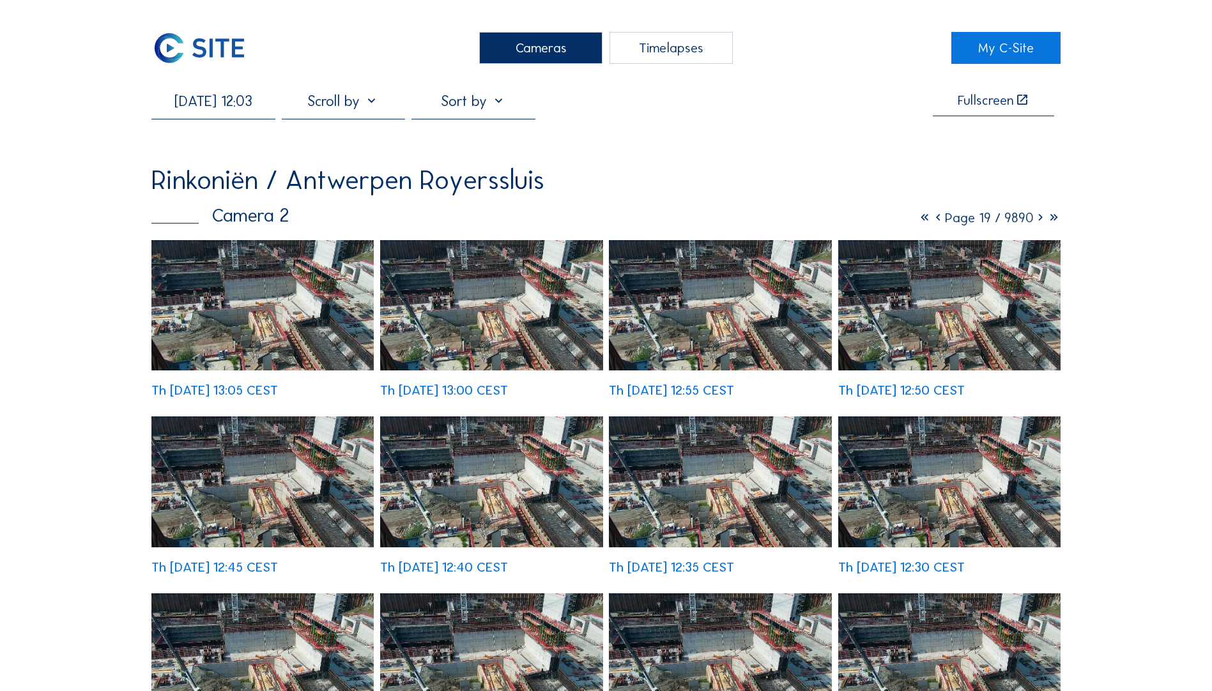
click at [577, 384] on img at bounding box center [491, 481] width 222 height 130
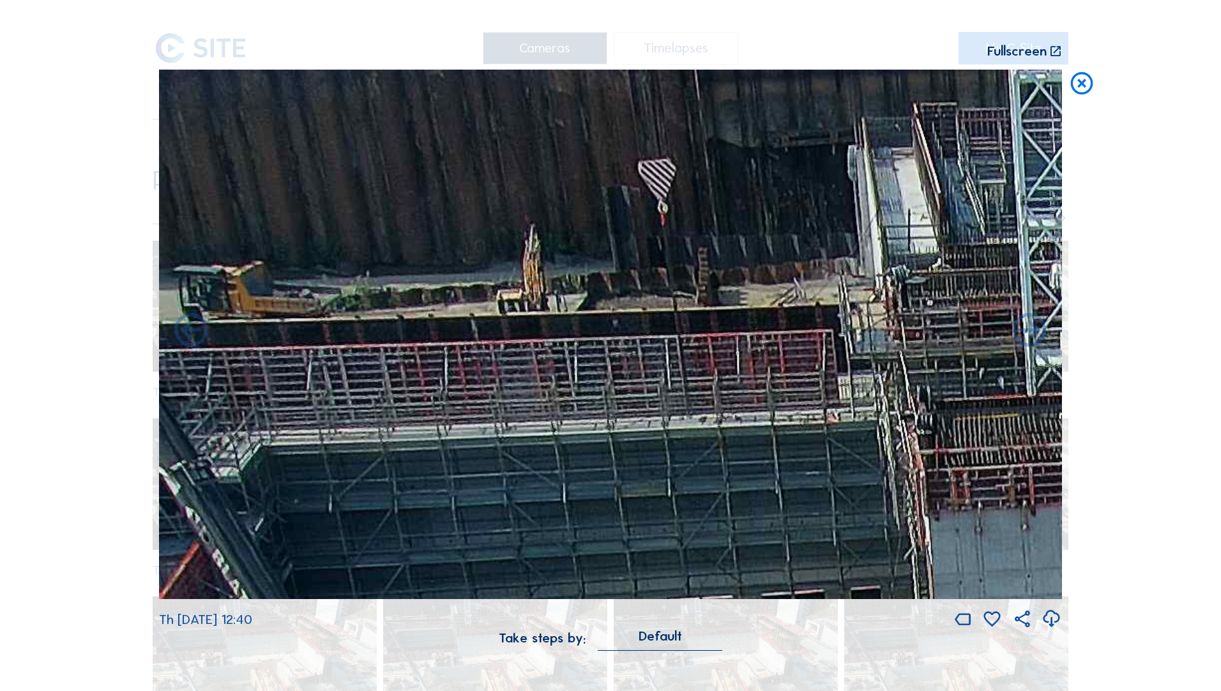
drag, startPoint x: 453, startPoint y: 309, endPoint x: 755, endPoint y: 471, distance: 342.4
click at [752, 384] on img at bounding box center [610, 335] width 903 height 530
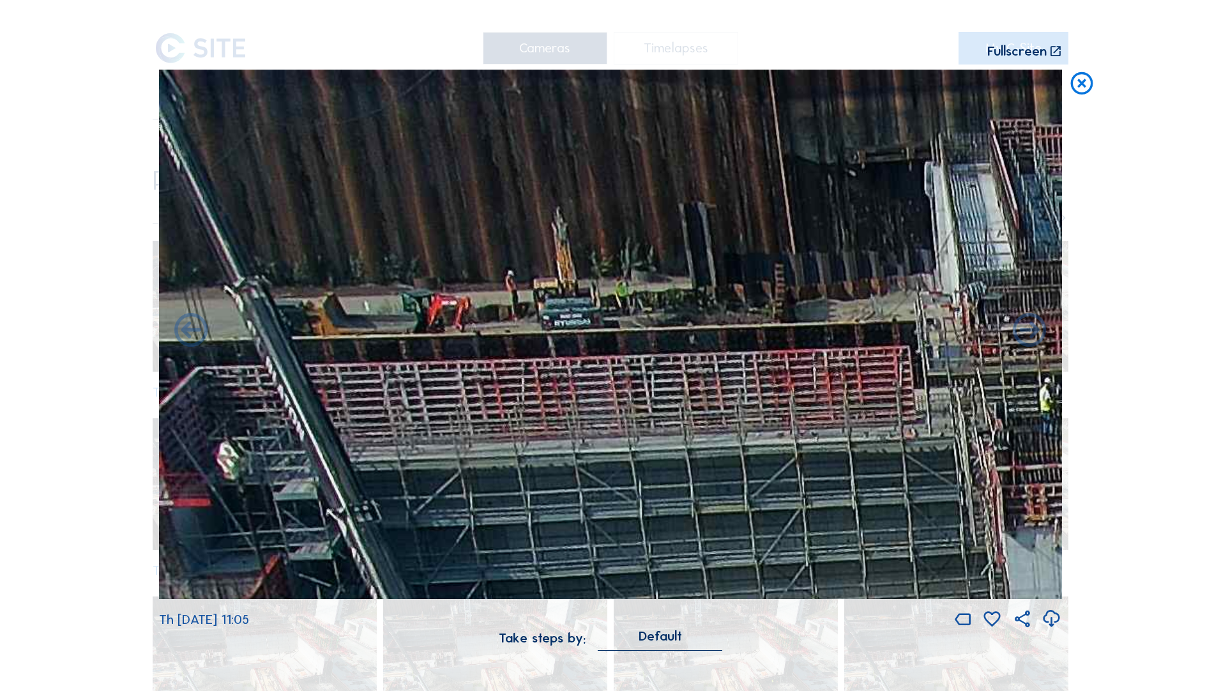
click at [812, 88] on icon at bounding box center [1082, 84] width 27 height 28
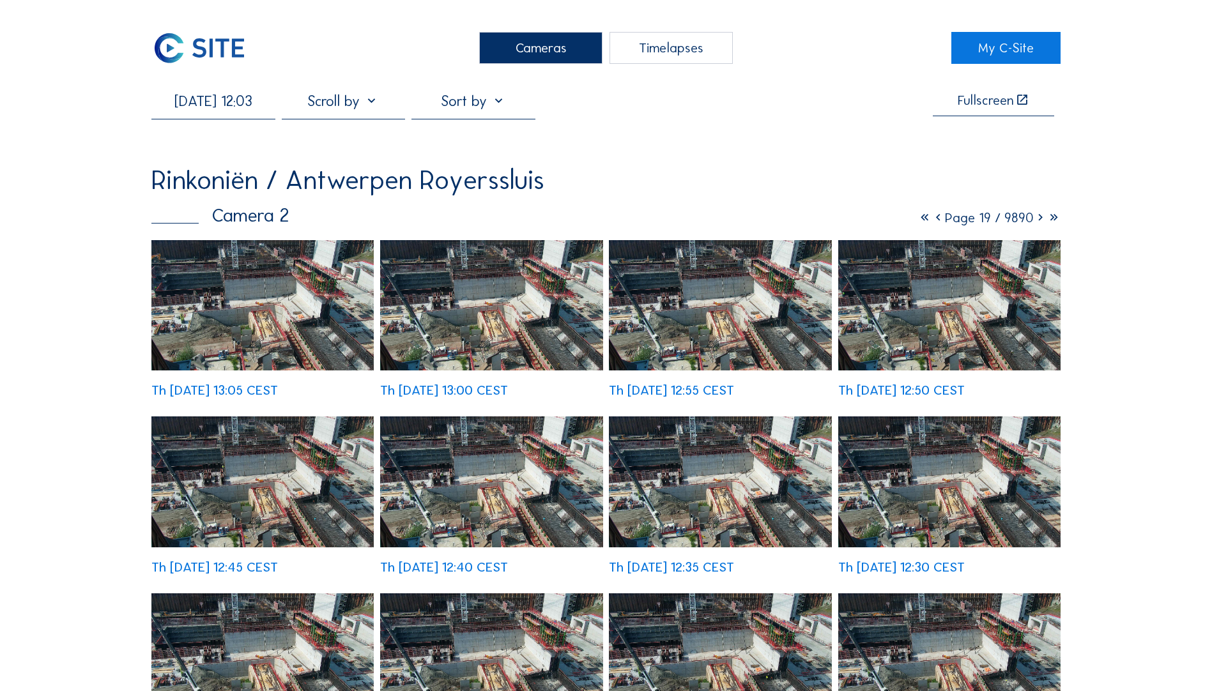
click at [232, 53] on img at bounding box center [198, 48] width 95 height 32
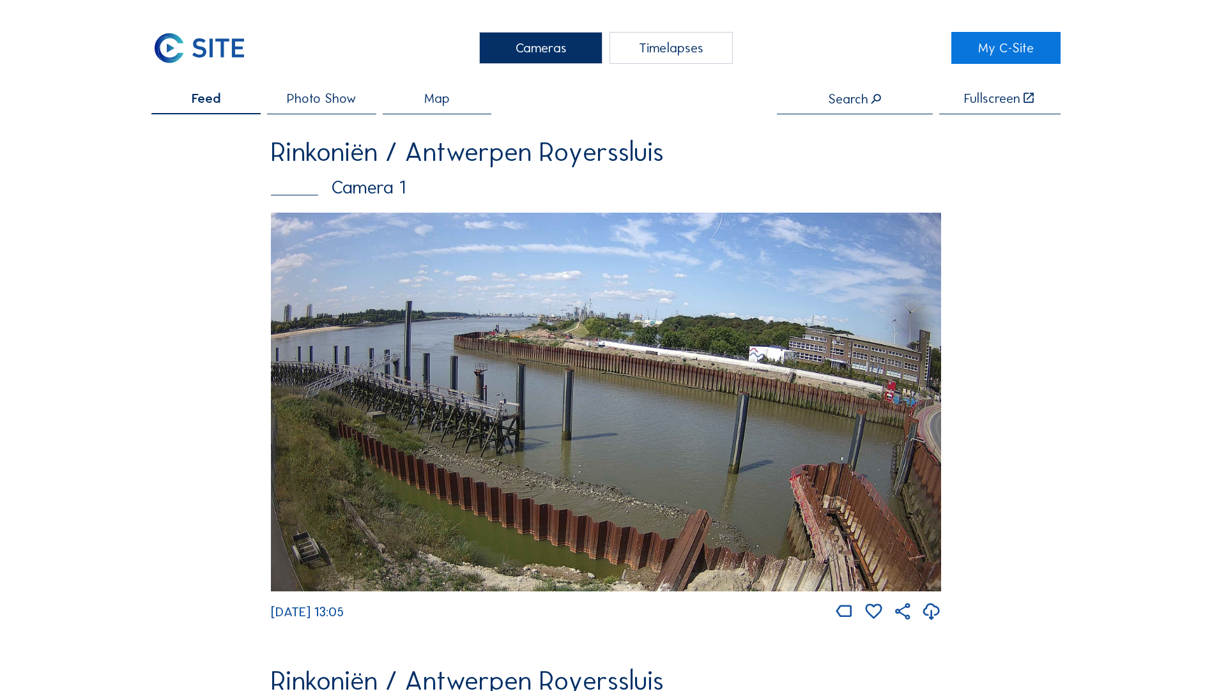
click at [812, 384] on img at bounding box center [606, 402] width 670 height 379
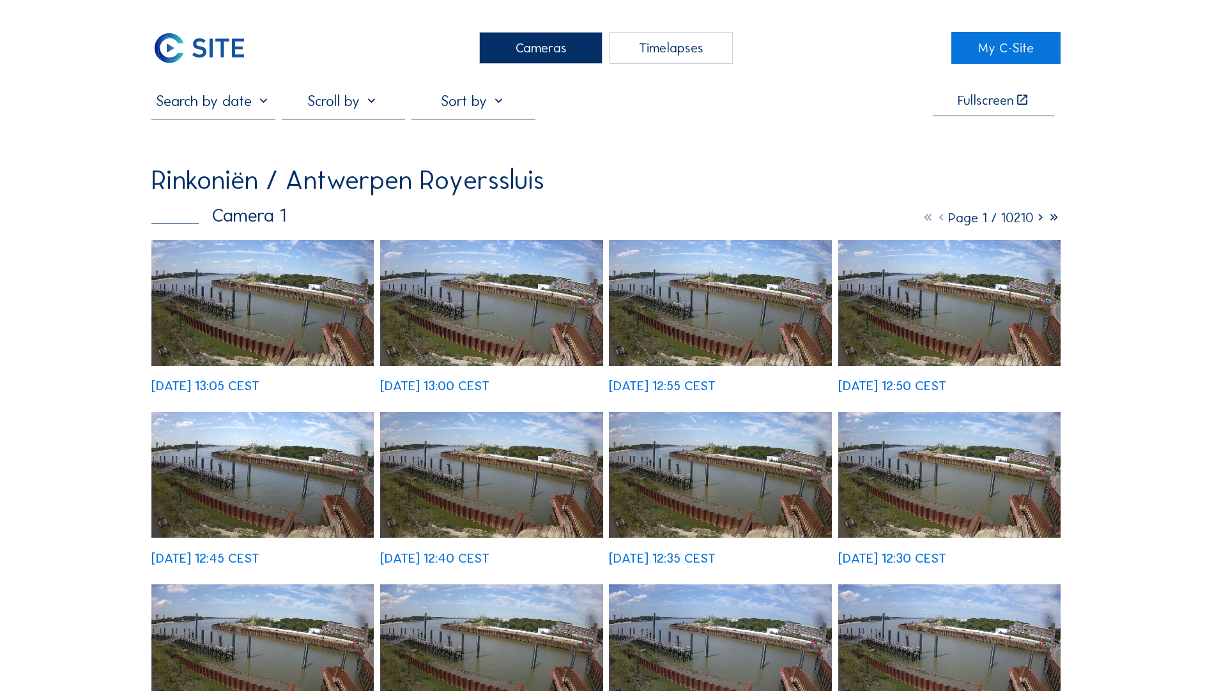
click at [543, 342] on img at bounding box center [491, 303] width 222 height 126
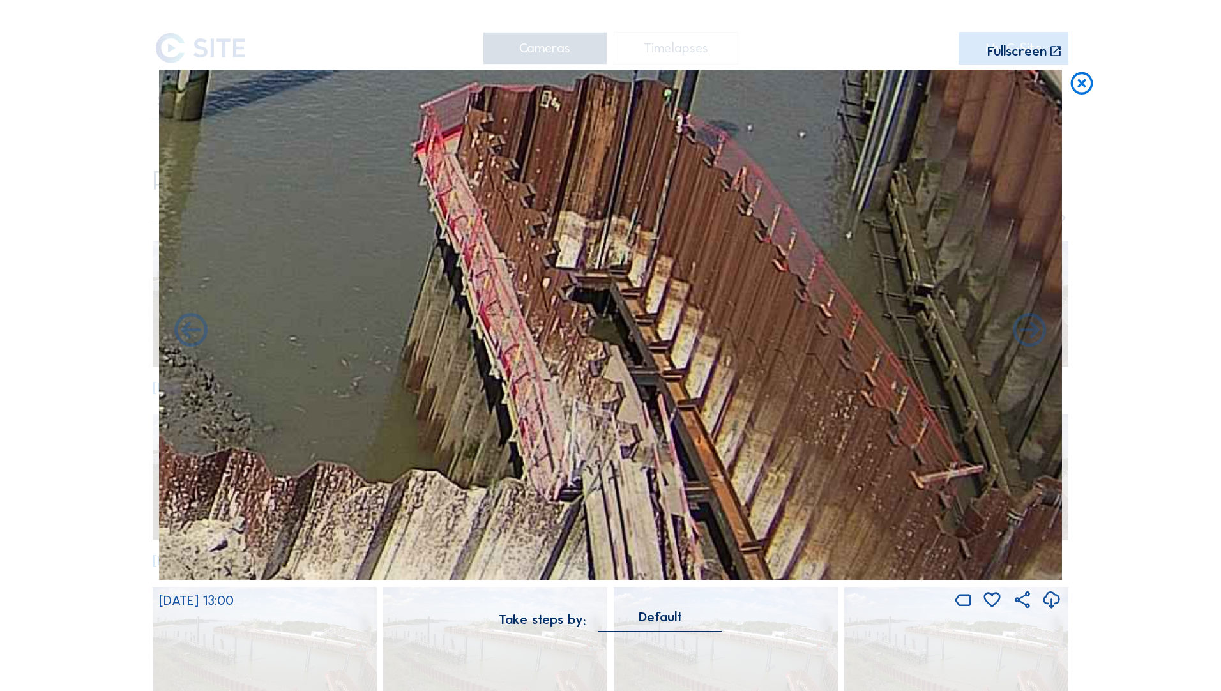
drag, startPoint x: 940, startPoint y: 492, endPoint x: 728, endPoint y: 381, distance: 239.7
click at [728, 381] on img at bounding box center [610, 325] width 903 height 511
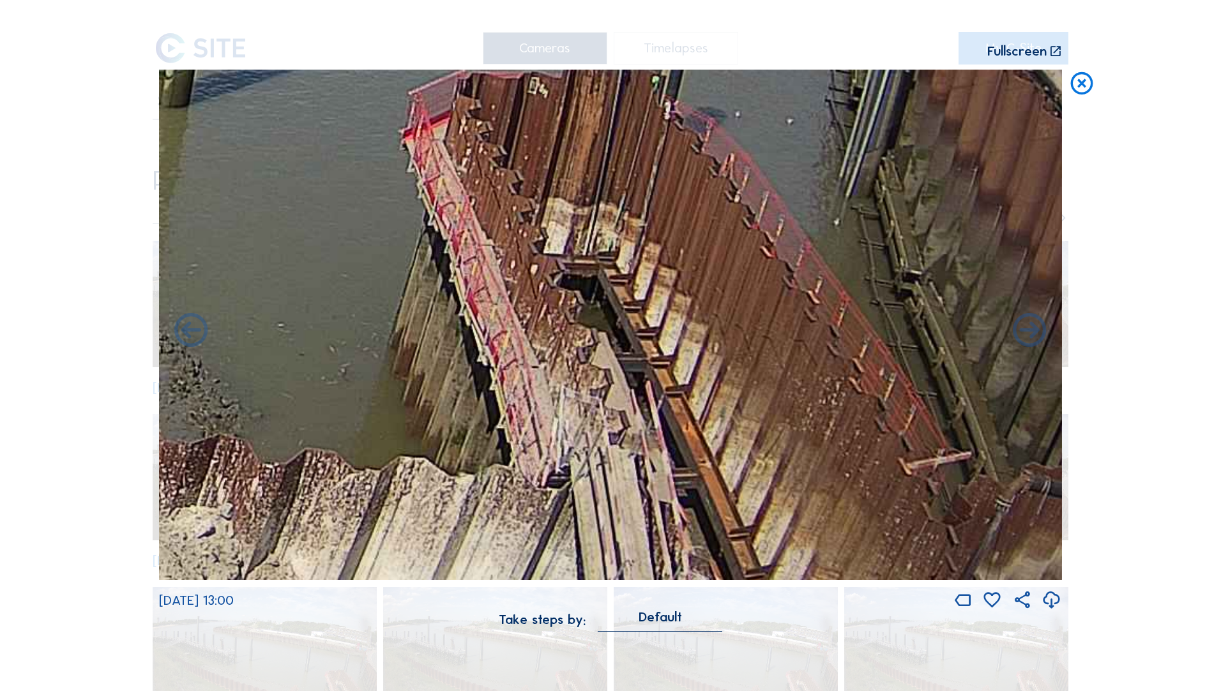
drag, startPoint x: 901, startPoint y: 483, endPoint x: 803, endPoint y: 381, distance: 141.4
click at [803, 381] on img at bounding box center [610, 325] width 903 height 511
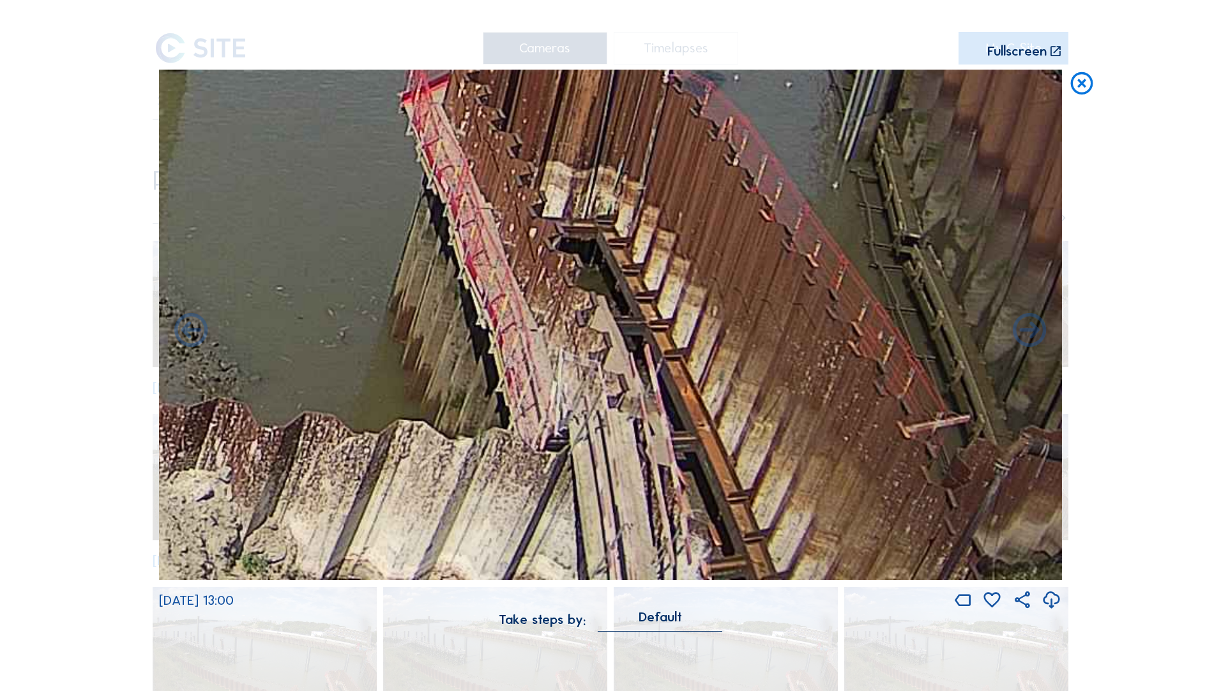
click at [812, 91] on icon at bounding box center [1082, 84] width 27 height 28
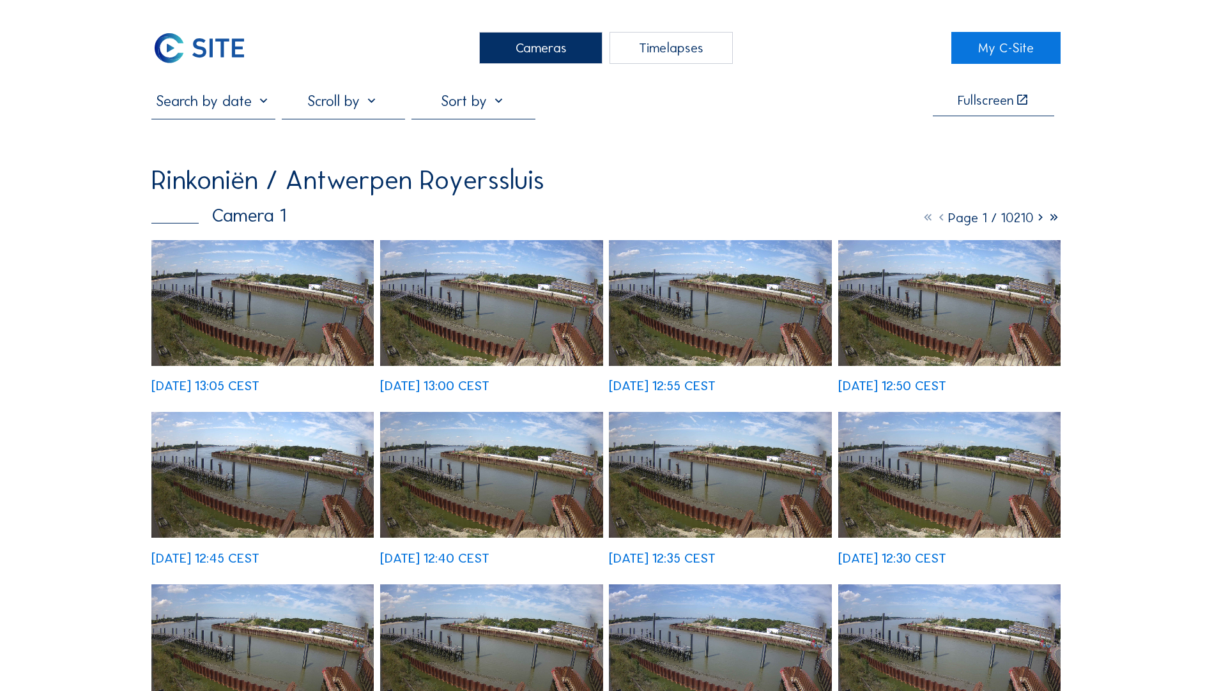
click at [239, 47] on img at bounding box center [198, 48] width 95 height 32
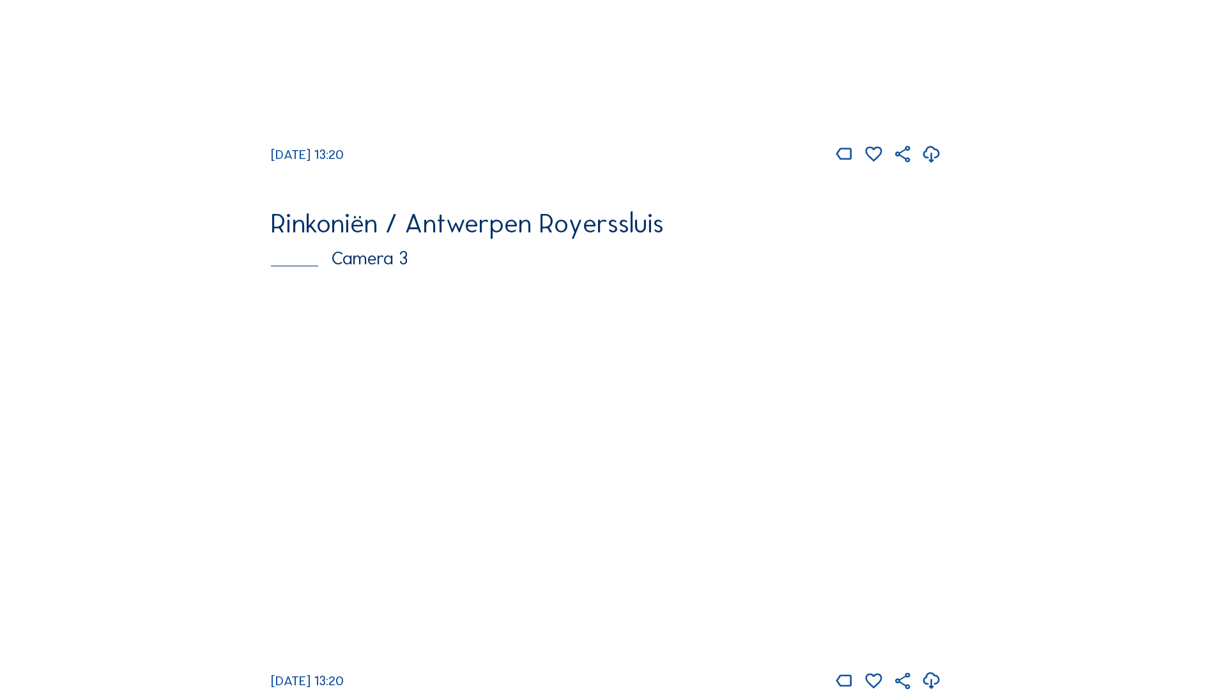
scroll to position [1022, 0]
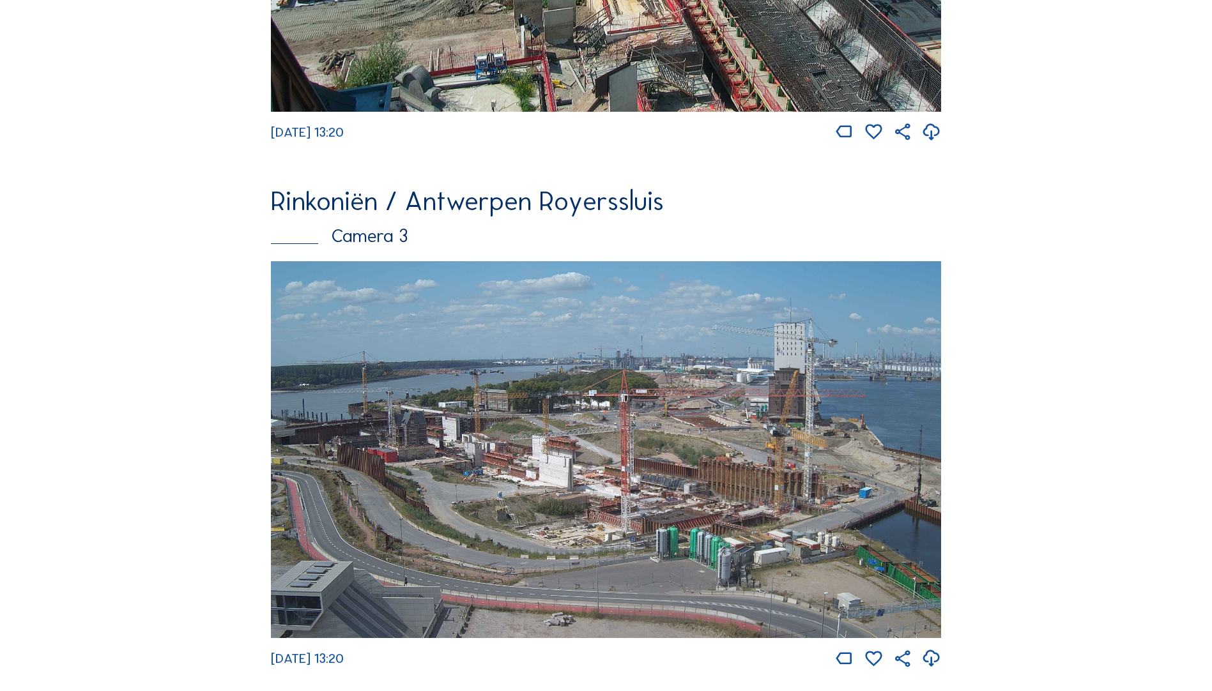
click at [493, 384] on img at bounding box center [606, 449] width 670 height 377
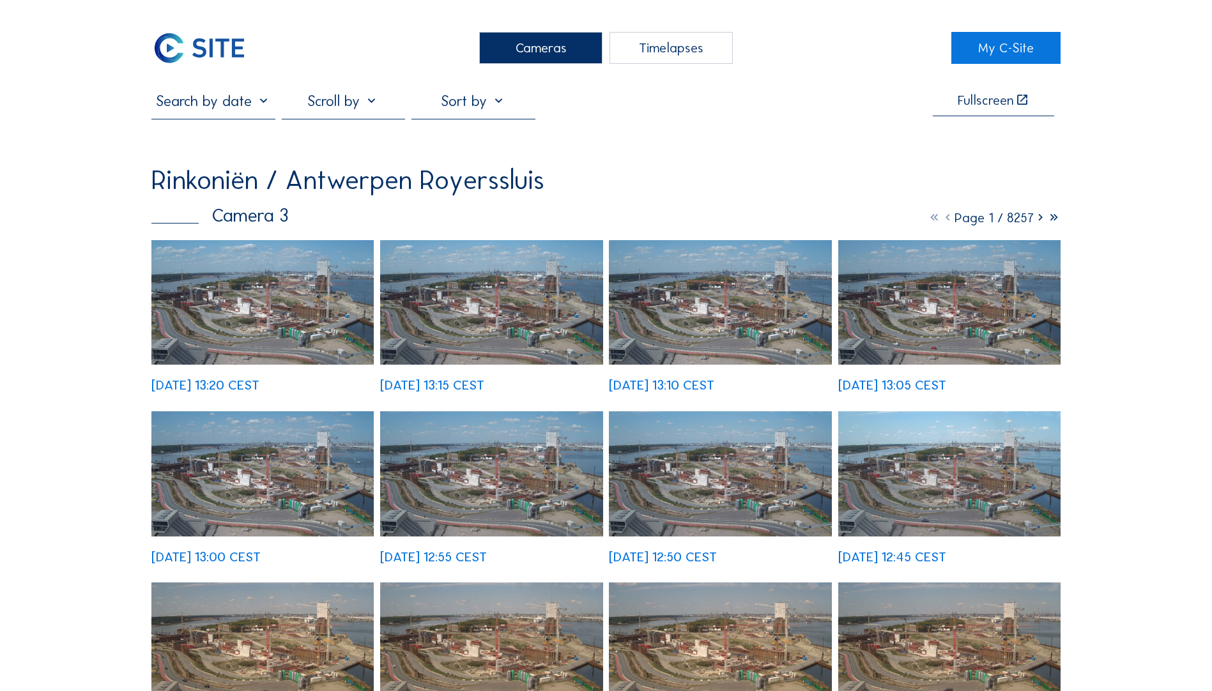
click at [491, 384] on img at bounding box center [491, 473] width 222 height 125
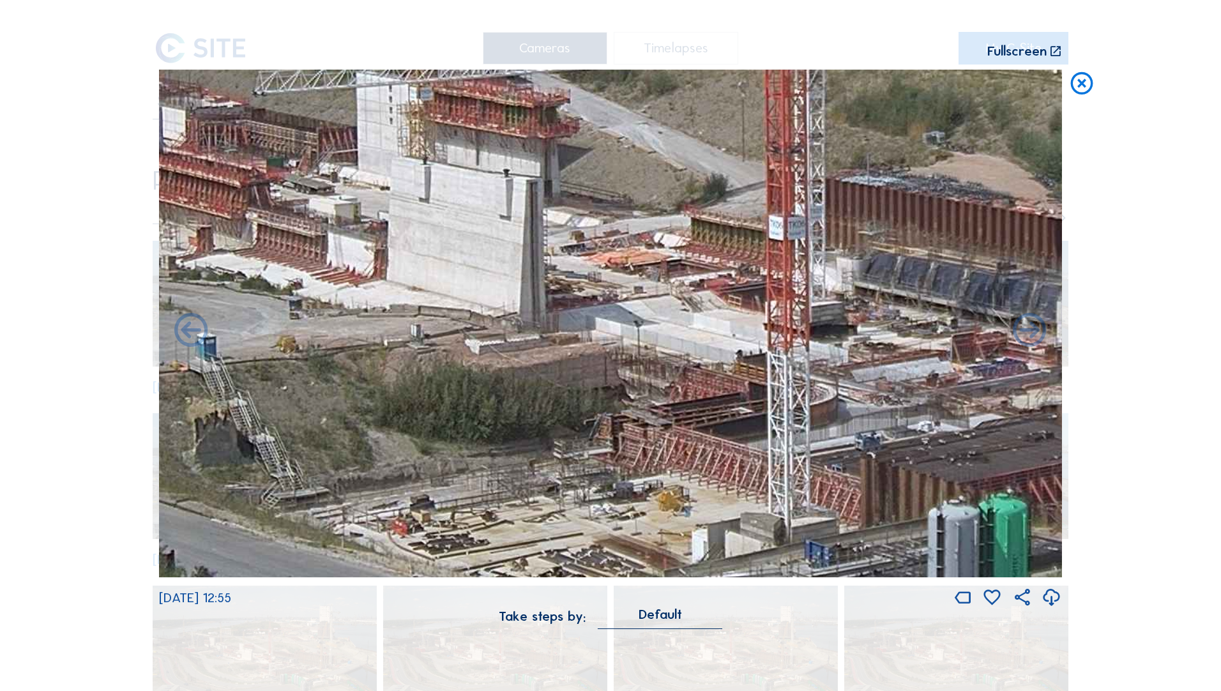
drag, startPoint x: 848, startPoint y: 398, endPoint x: 442, endPoint y: 261, distance: 428.2
click at [442, 261] on img at bounding box center [610, 324] width 903 height 508
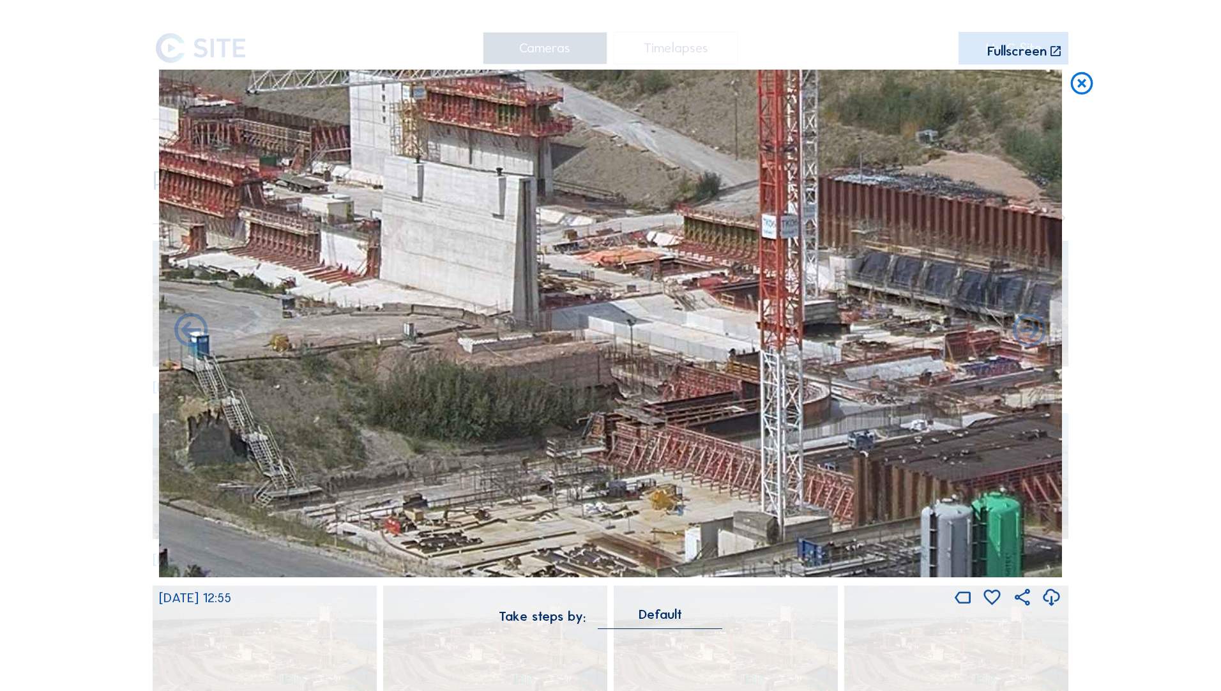
drag, startPoint x: 694, startPoint y: 376, endPoint x: 447, endPoint y: 375, distance: 247.2
click at [447, 375] on img at bounding box center [610, 324] width 903 height 508
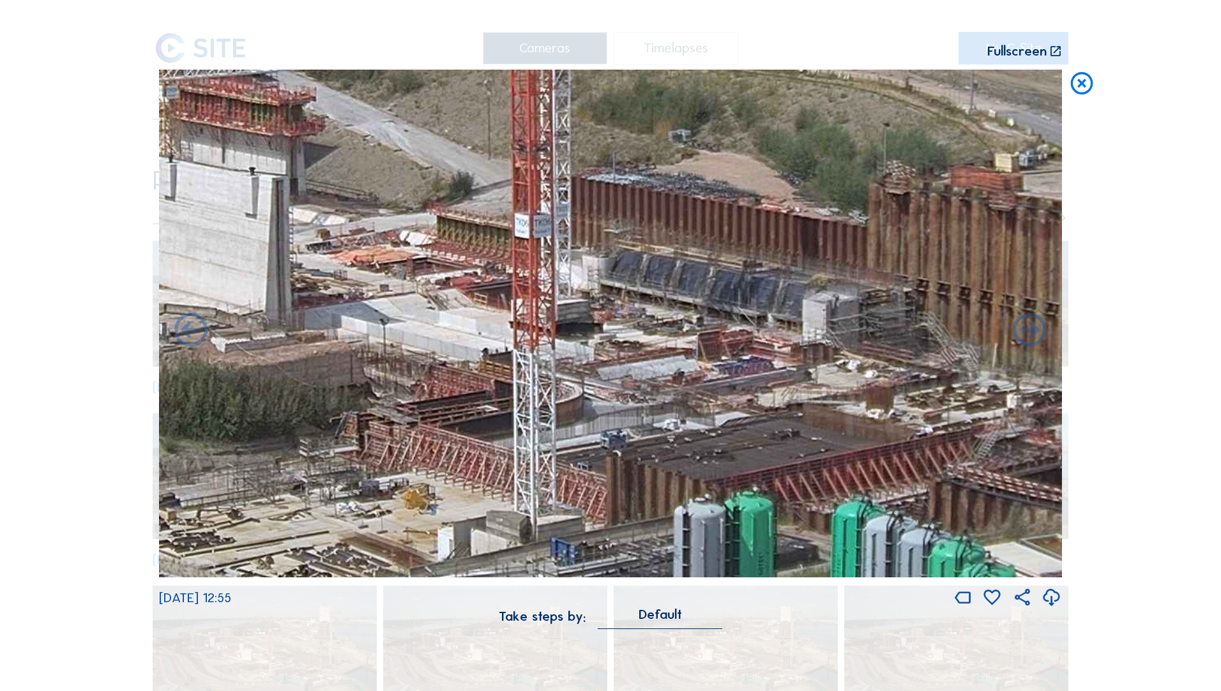
drag, startPoint x: 439, startPoint y: 375, endPoint x: 1131, endPoint y: 457, distance: 696.6
click at [812, 384] on div "Scroll to travel through time | Press 'Alt' Button + Scroll to Zoom | Click and…" at bounding box center [610, 345] width 1221 height 691
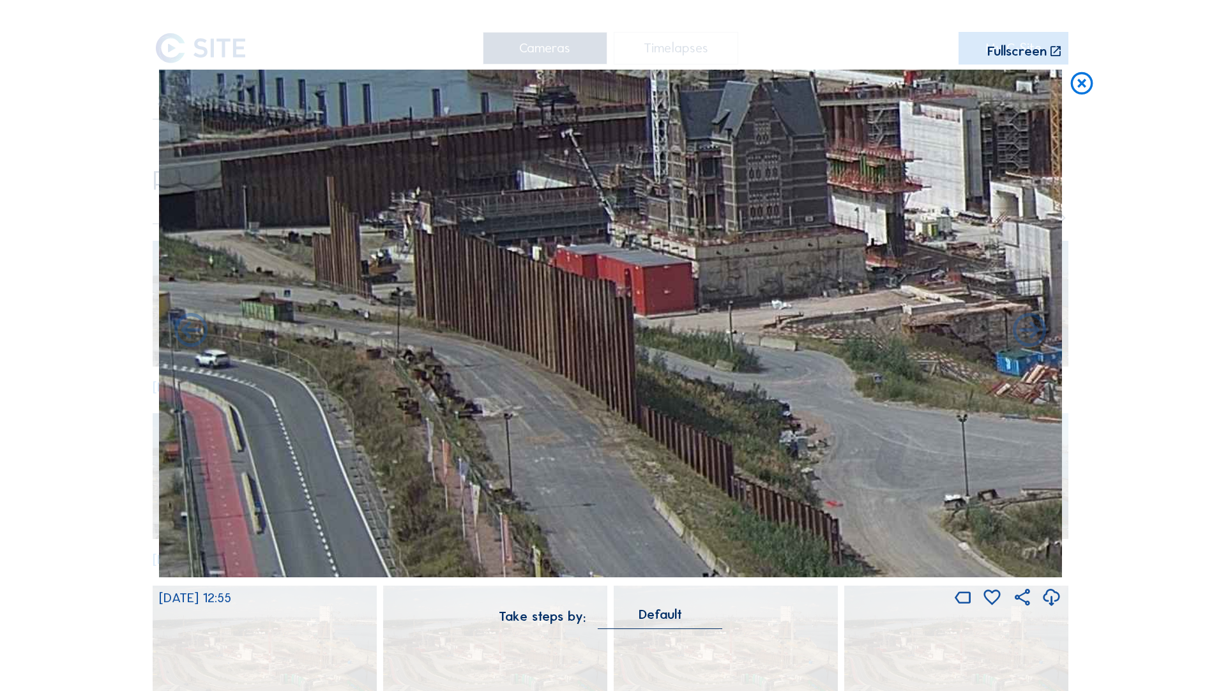
drag, startPoint x: 366, startPoint y: 399, endPoint x: 974, endPoint y: 435, distance: 609.1
click at [812, 384] on img at bounding box center [610, 324] width 903 height 508
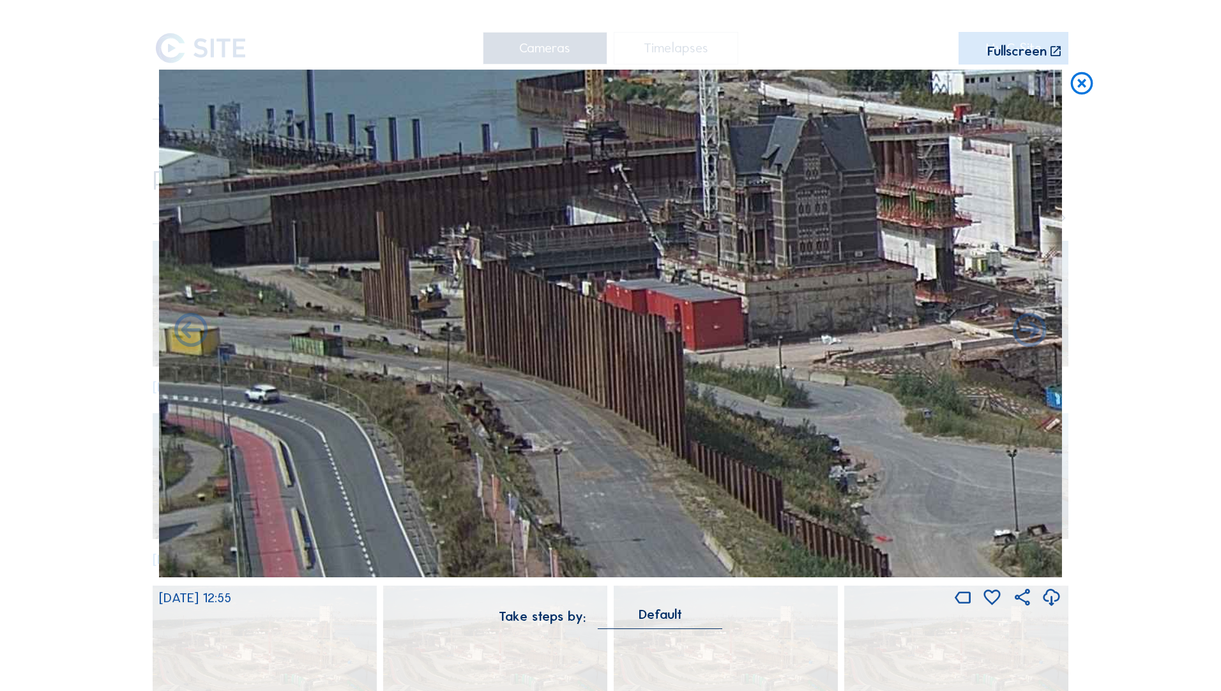
drag, startPoint x: 552, startPoint y: 399, endPoint x: 708, endPoint y: 432, distance: 160.1
click at [708, 384] on img at bounding box center [610, 324] width 903 height 508
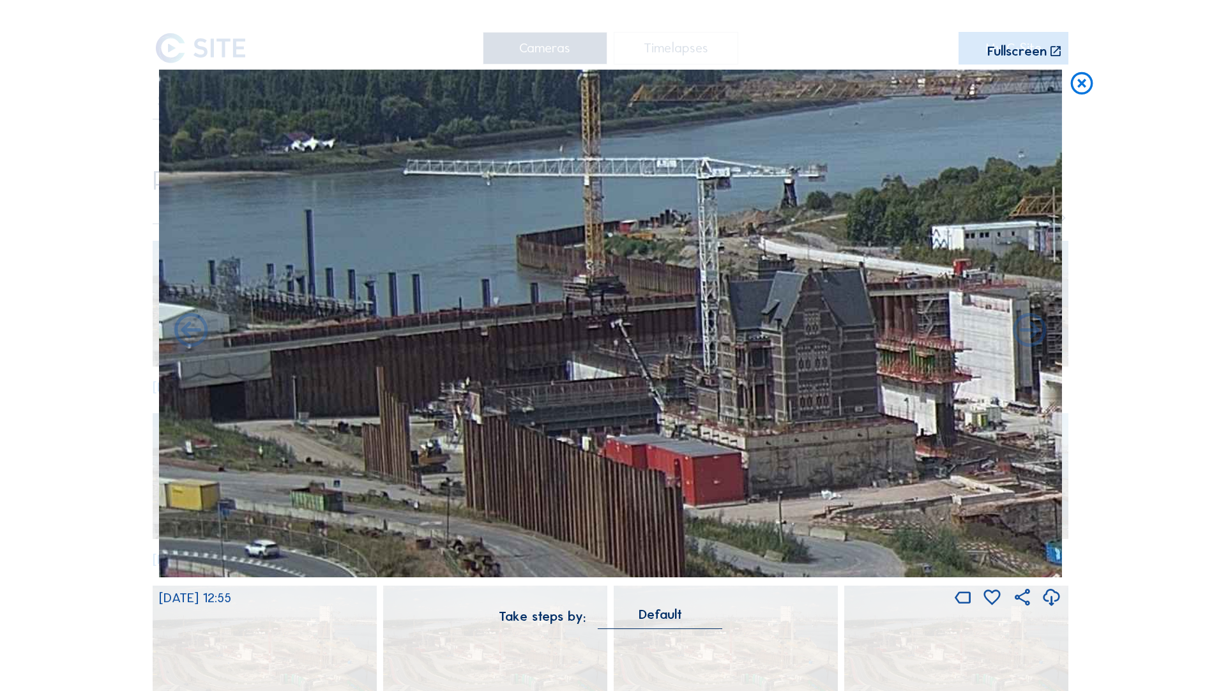
drag, startPoint x: 536, startPoint y: 407, endPoint x: 588, endPoint y: 510, distance: 115.7
click at [588, 384] on img at bounding box center [610, 324] width 903 height 508
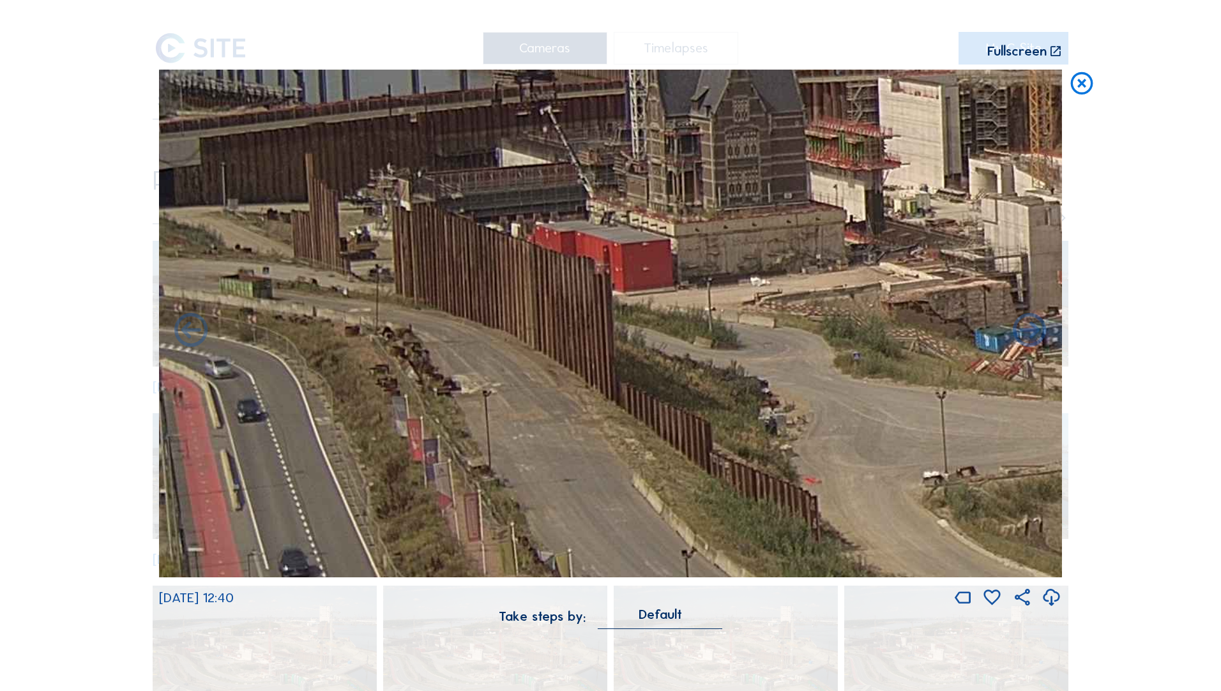
drag, startPoint x: 597, startPoint y: 499, endPoint x: 526, endPoint y: 286, distance: 224.8
click at [526, 286] on img at bounding box center [610, 324] width 903 height 508
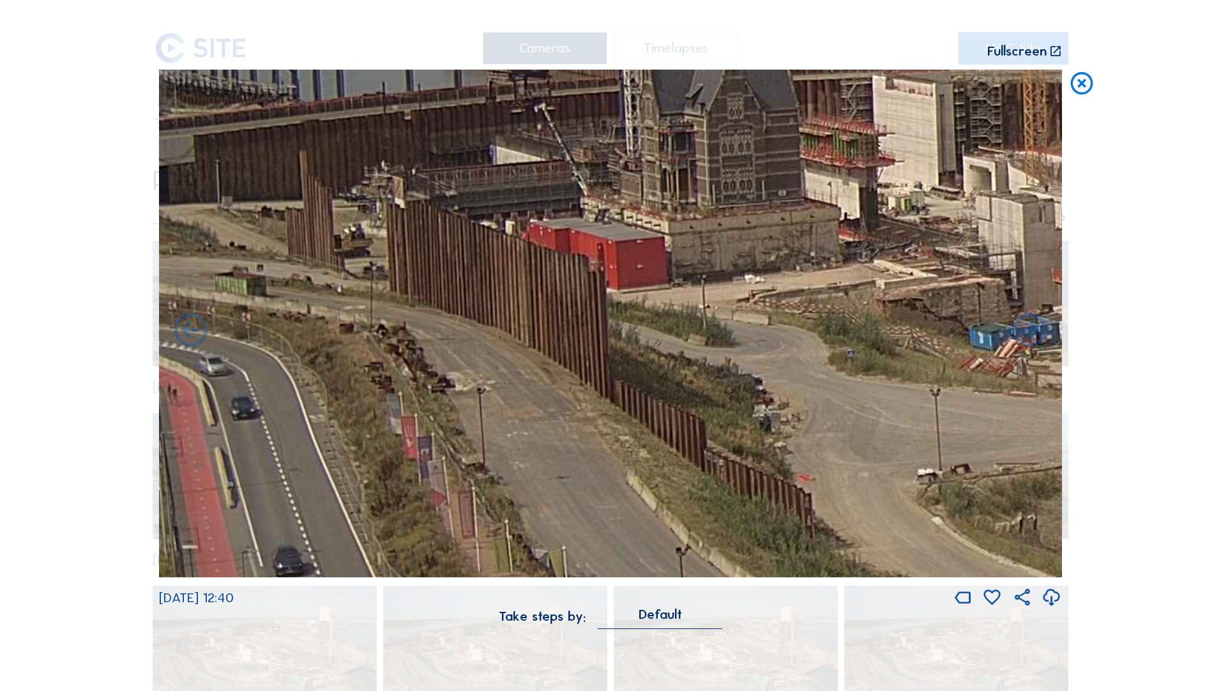
drag, startPoint x: 503, startPoint y: 377, endPoint x: 372, endPoint y: 332, distance: 137.8
click at [372, 332] on img at bounding box center [610, 324] width 903 height 508
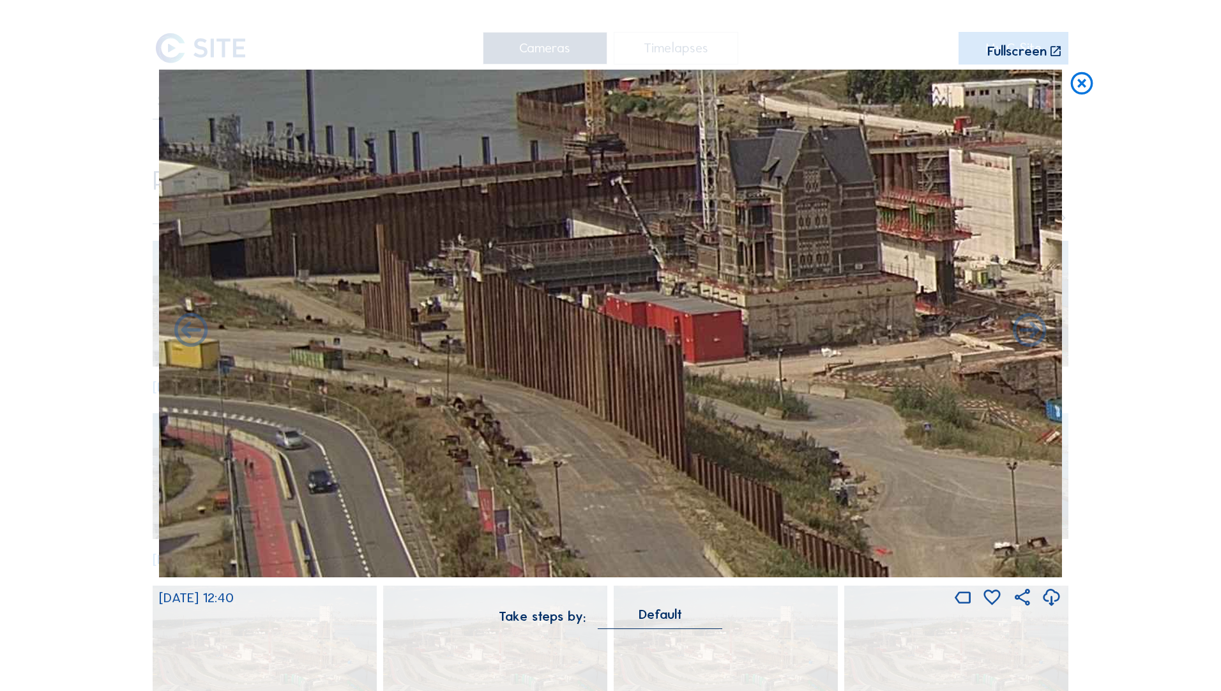
drag, startPoint x: 317, startPoint y: 370, endPoint x: 848, endPoint y: 478, distance: 541.6
click at [812, 384] on img at bounding box center [610, 324] width 903 height 508
click at [812, 90] on icon at bounding box center [1082, 84] width 27 height 28
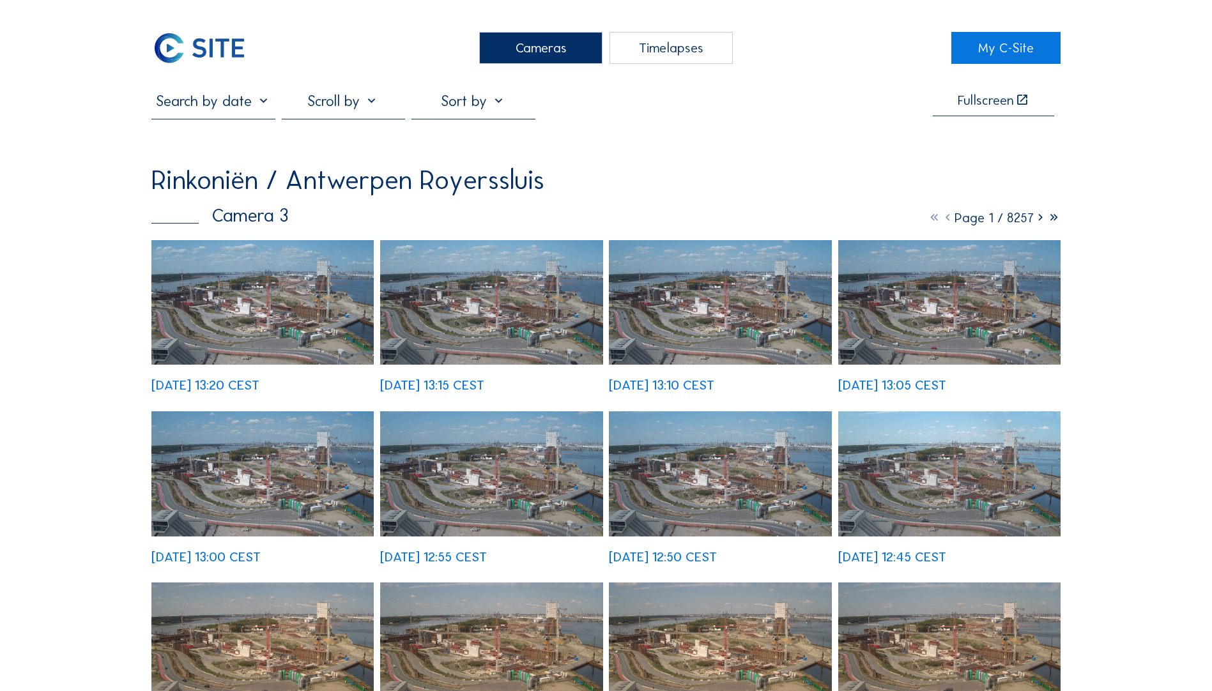
click at [202, 46] on img at bounding box center [198, 48] width 95 height 32
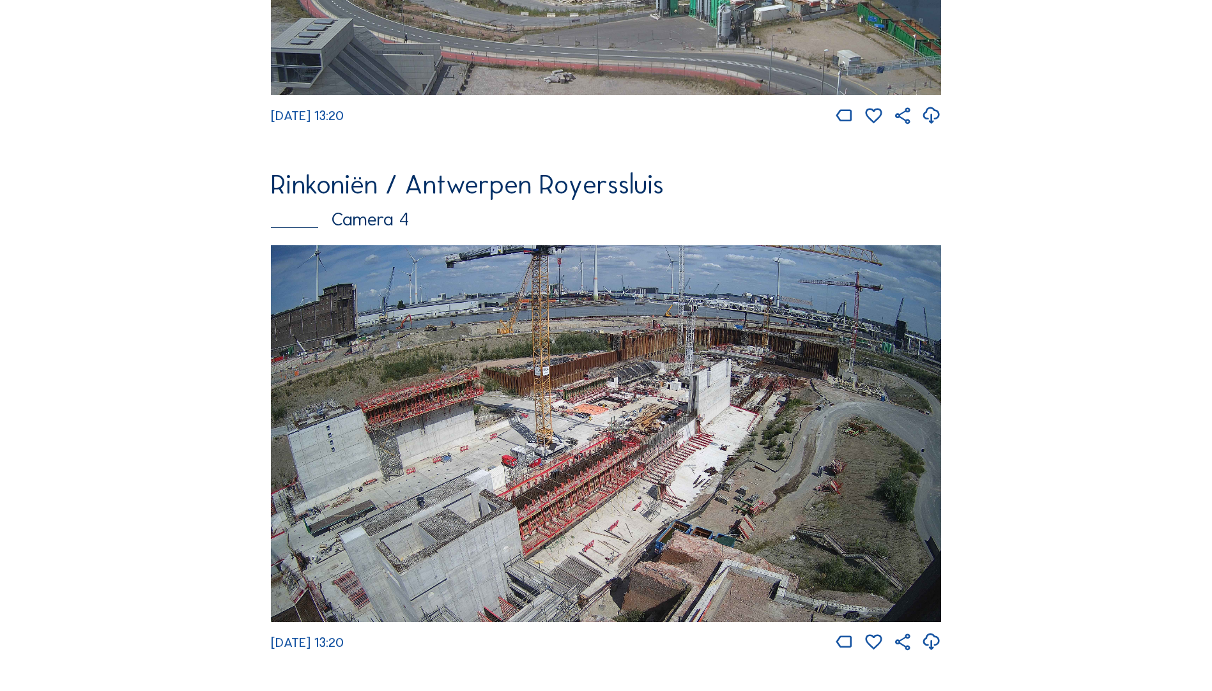
scroll to position [1661, 0]
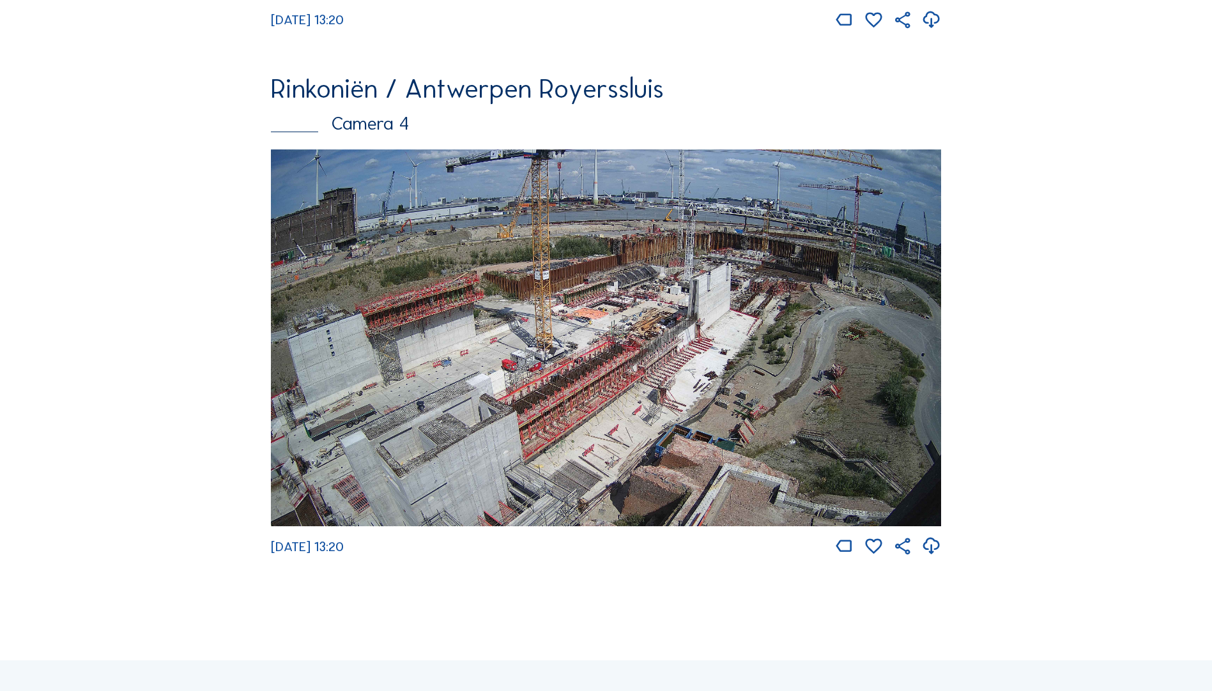
click at [692, 329] on img at bounding box center [606, 337] width 670 height 377
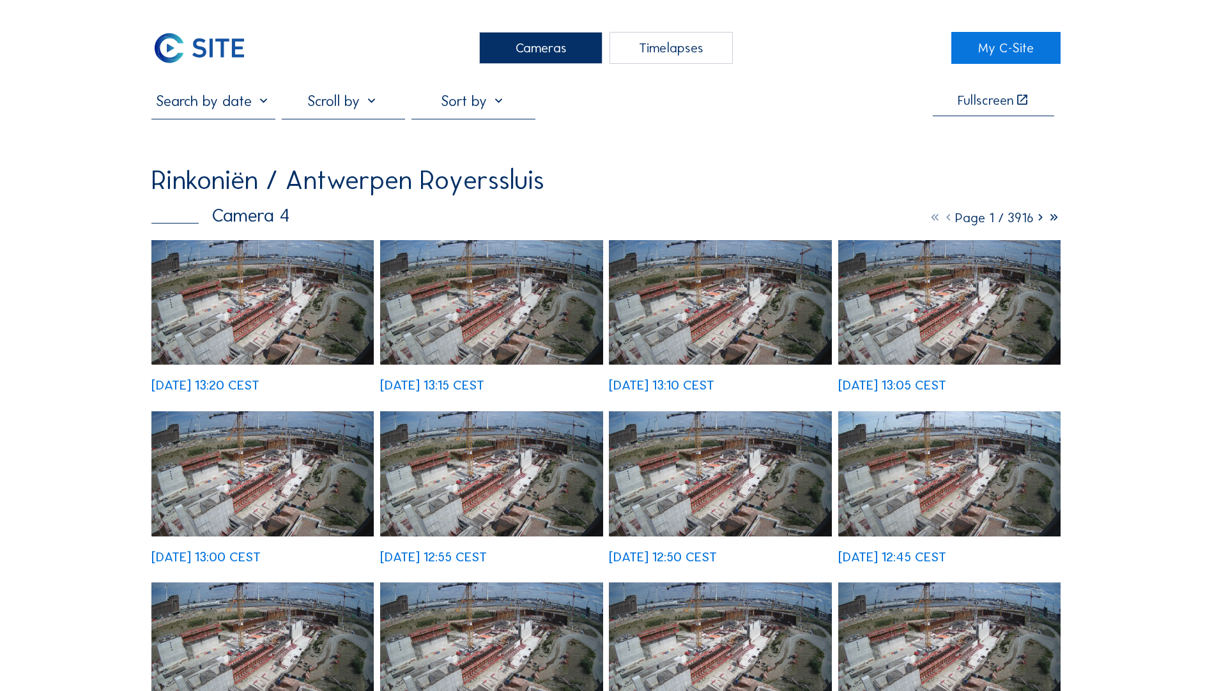
click at [502, 384] on img at bounding box center [491, 645] width 222 height 125
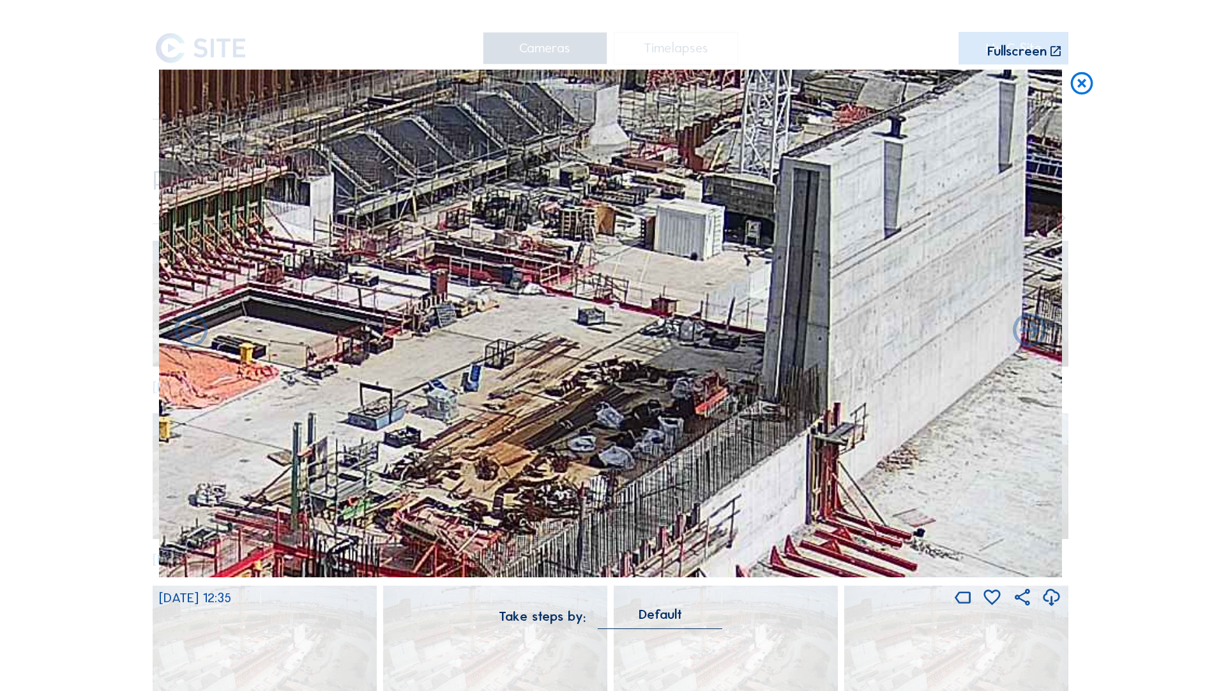
drag, startPoint x: 480, startPoint y: 473, endPoint x: 525, endPoint y: 445, distance: 53.4
click at [525, 384] on img at bounding box center [610, 324] width 903 height 508
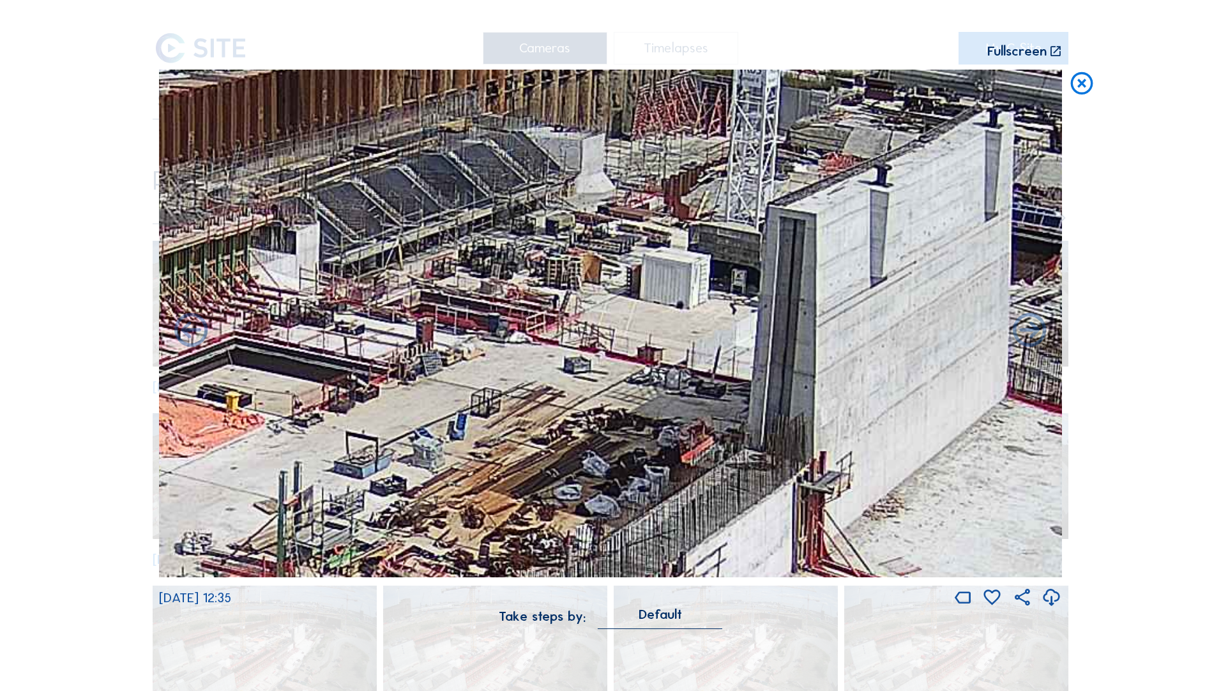
drag, startPoint x: 588, startPoint y: 376, endPoint x: 529, endPoint y: 479, distance: 119.0
click at [530, 384] on img at bounding box center [610, 324] width 903 height 508
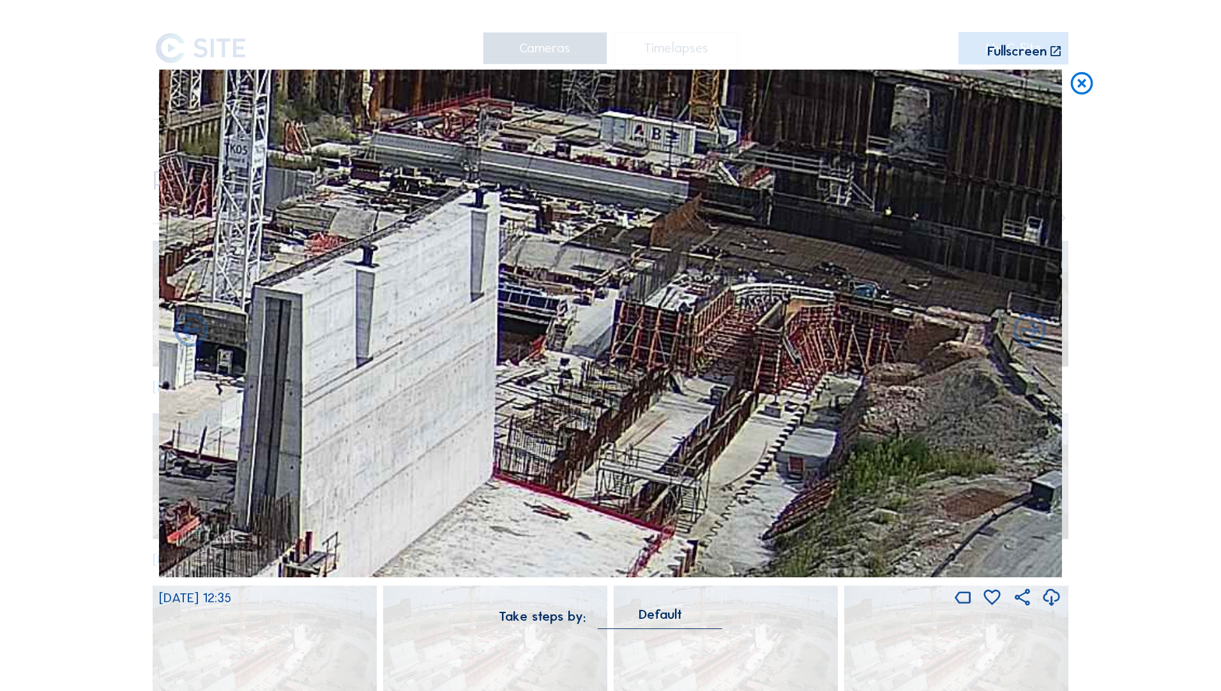
drag, startPoint x: 842, startPoint y: 377, endPoint x: 376, endPoint y: 387, distance: 466.4
click at [377, 384] on img at bounding box center [610, 324] width 903 height 508
